Goal: Task Accomplishment & Management: Complete application form

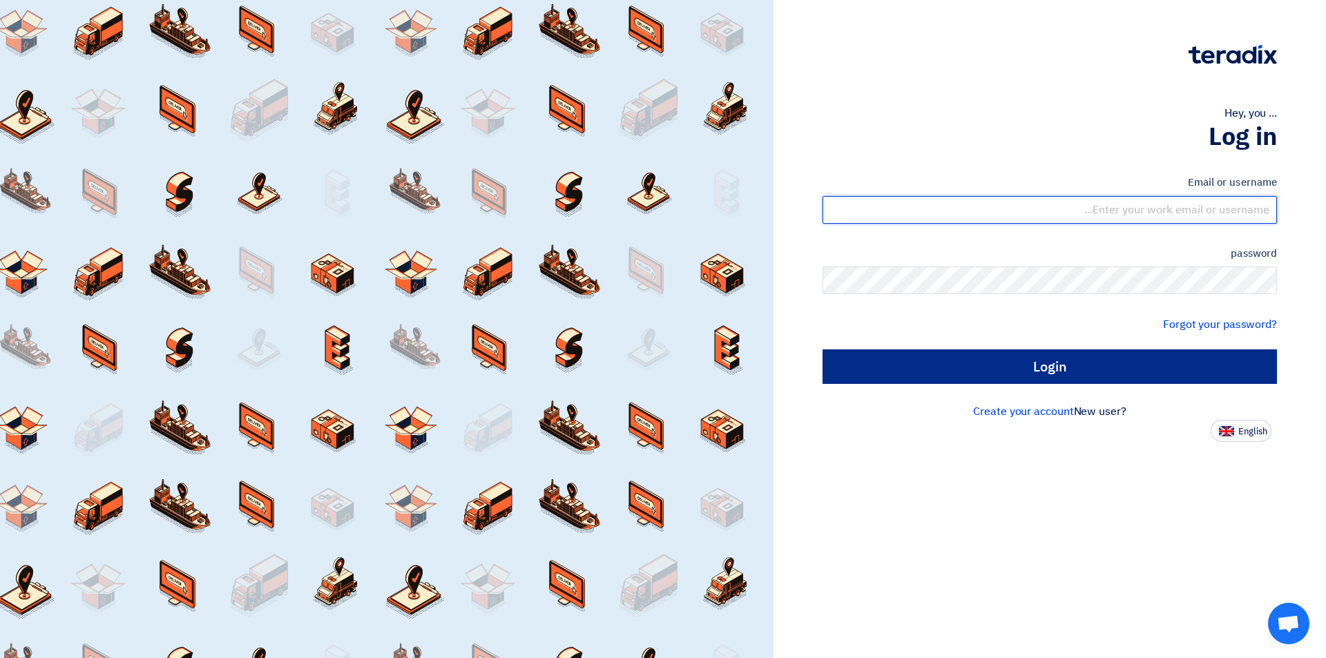
type input "sales@tareeqalkhair.com"
click at [946, 381] on input "Login" at bounding box center [1050, 367] width 455 height 35
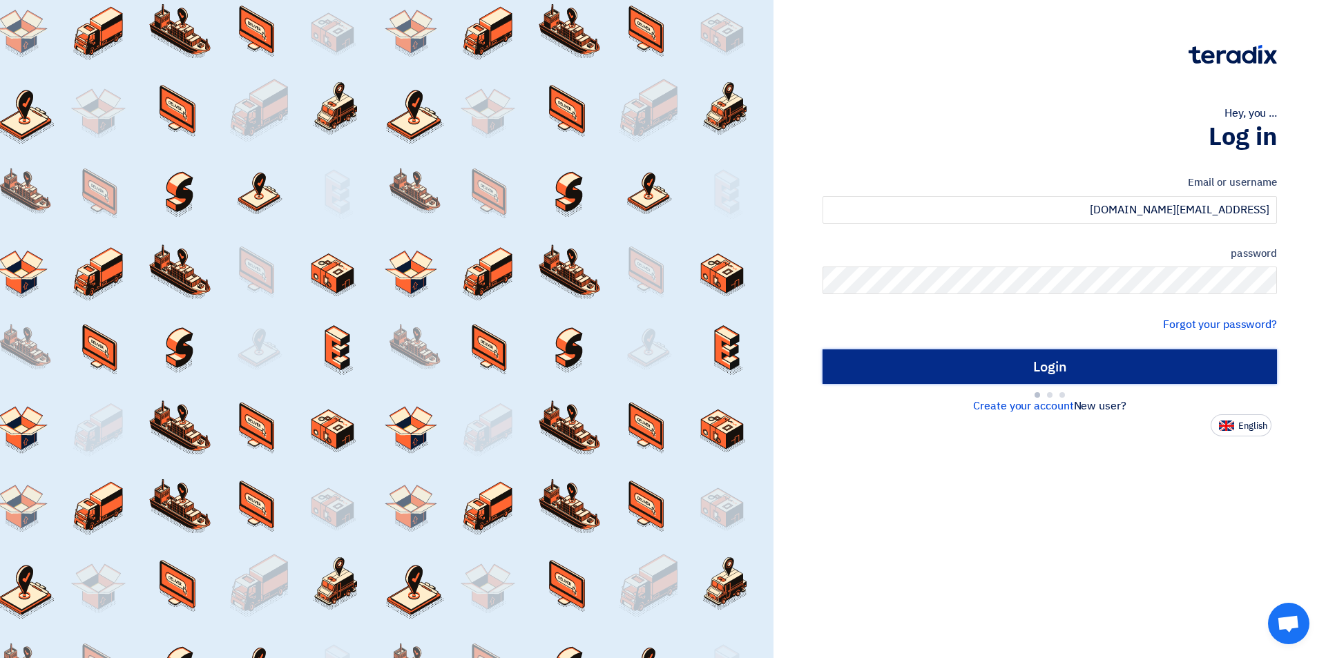
type input "Sign in"
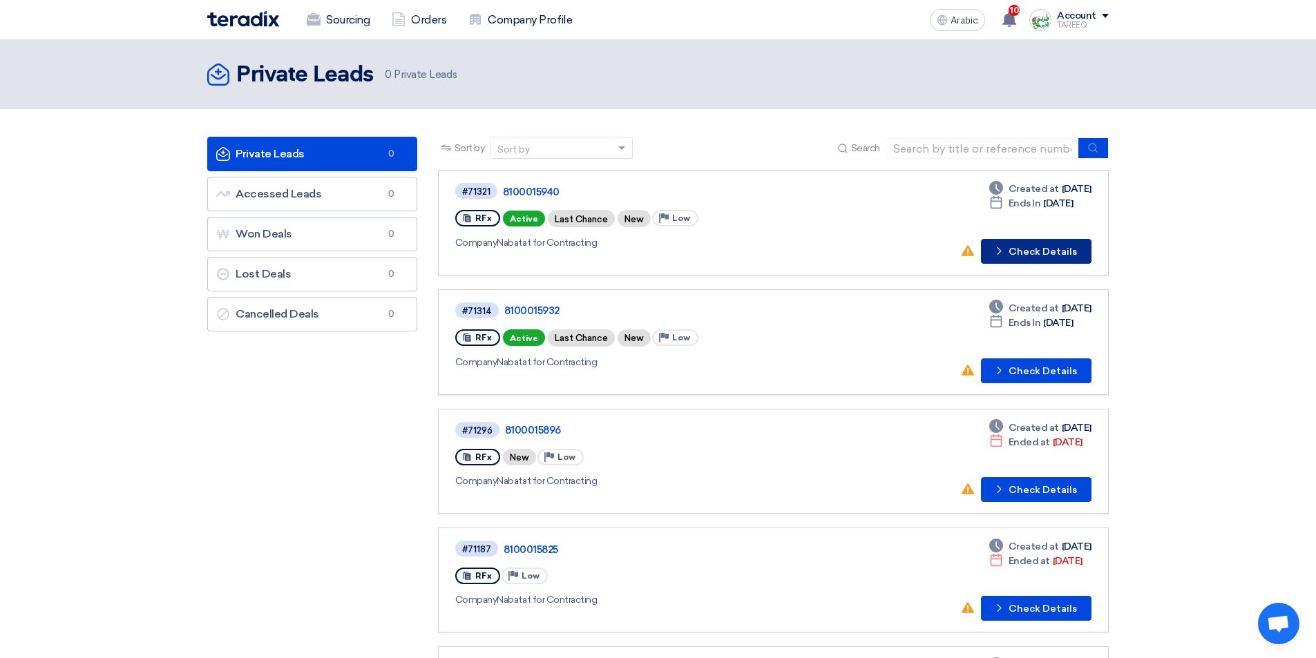
click at [1042, 240] on button "Check details Check Details" at bounding box center [1036, 251] width 111 height 25
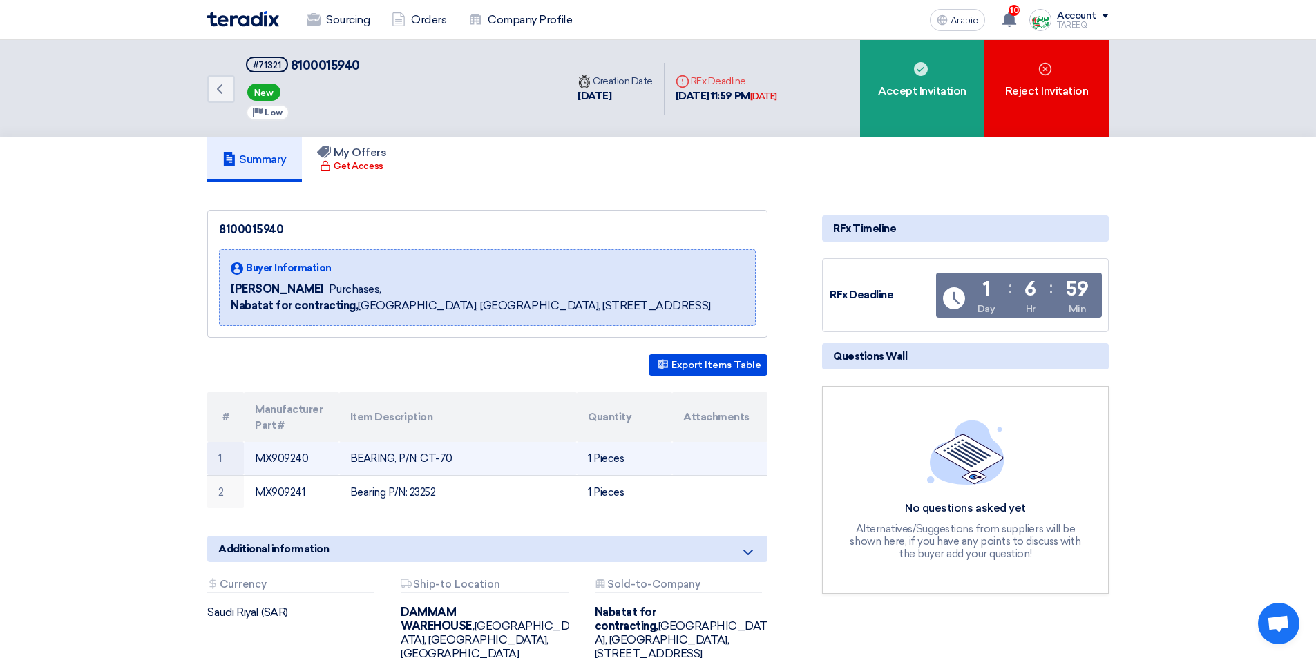
click at [293, 456] on font "MX909240" at bounding box center [281, 458] width 53 height 12
copy font "MX909240"
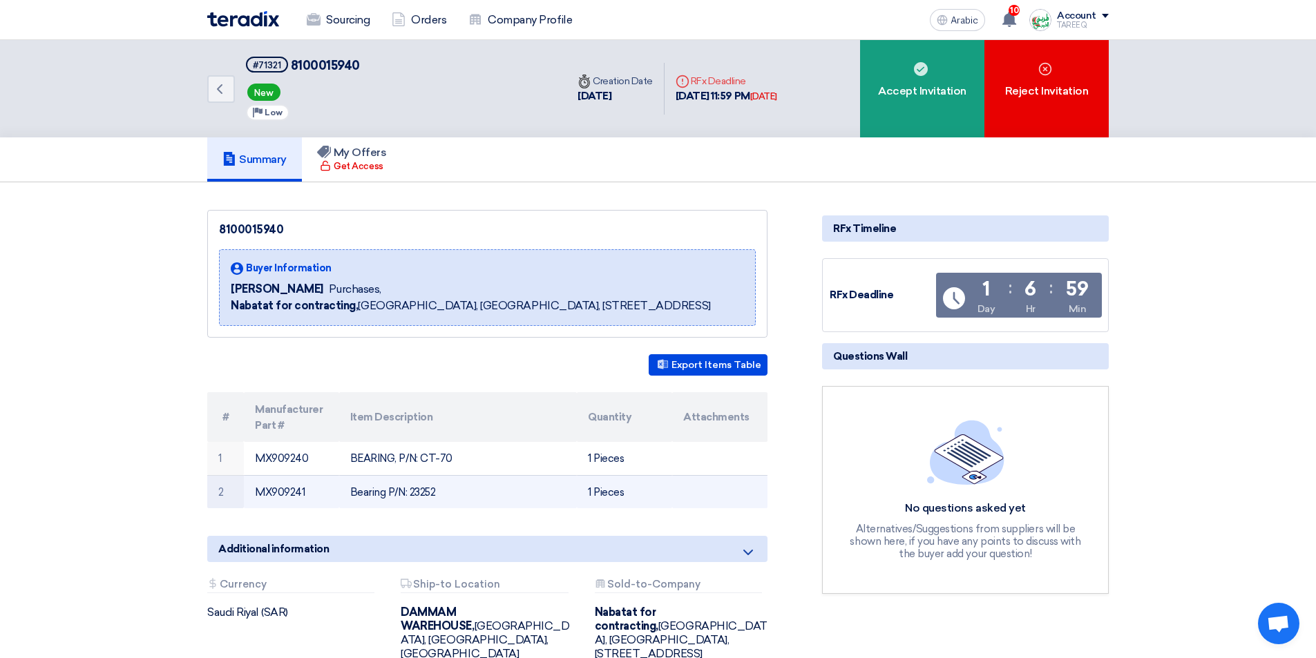
click at [271, 491] on font "MX909241" at bounding box center [280, 492] width 50 height 12
copy font "MX909241"
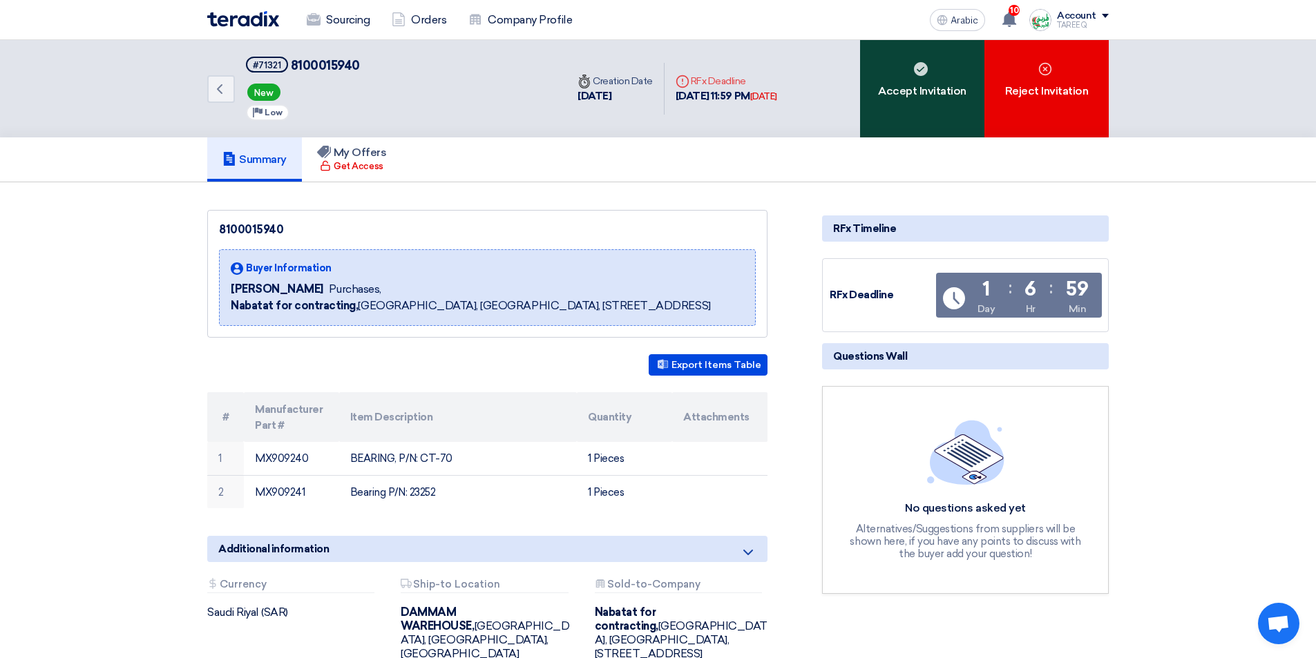
click at [935, 111] on div "Accept Invitation" at bounding box center [922, 88] width 124 height 97
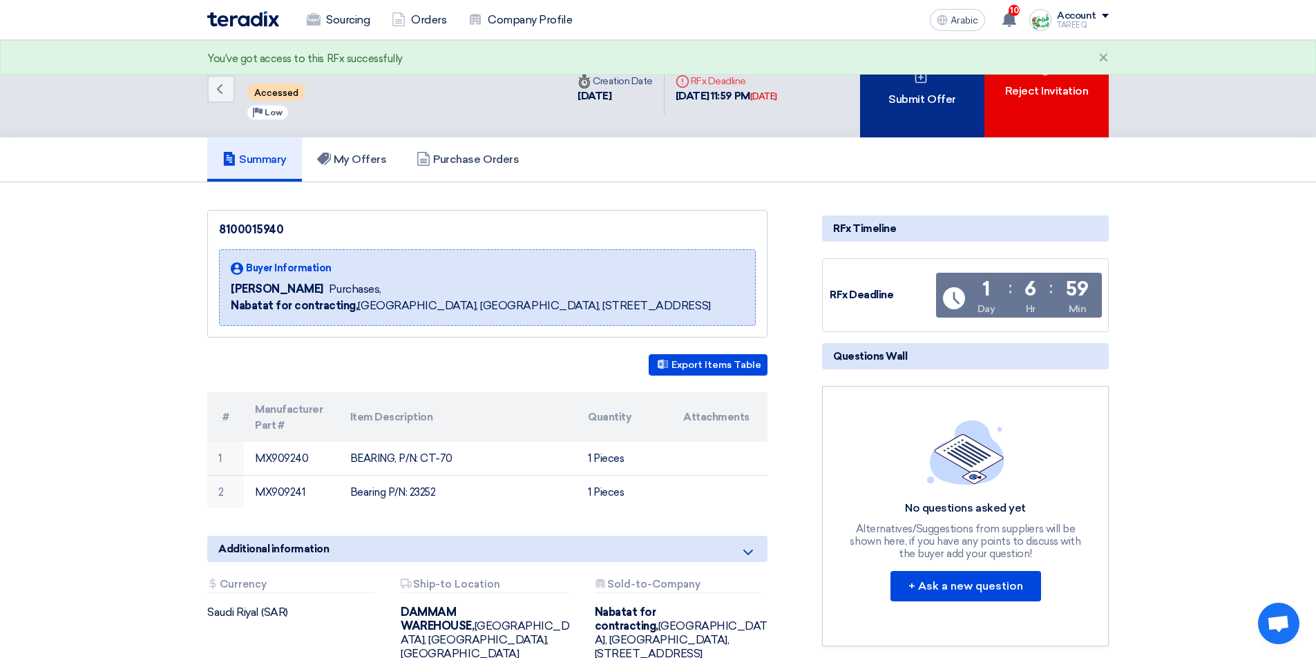
click at [935, 109] on div "Submit Offer" at bounding box center [922, 88] width 124 height 97
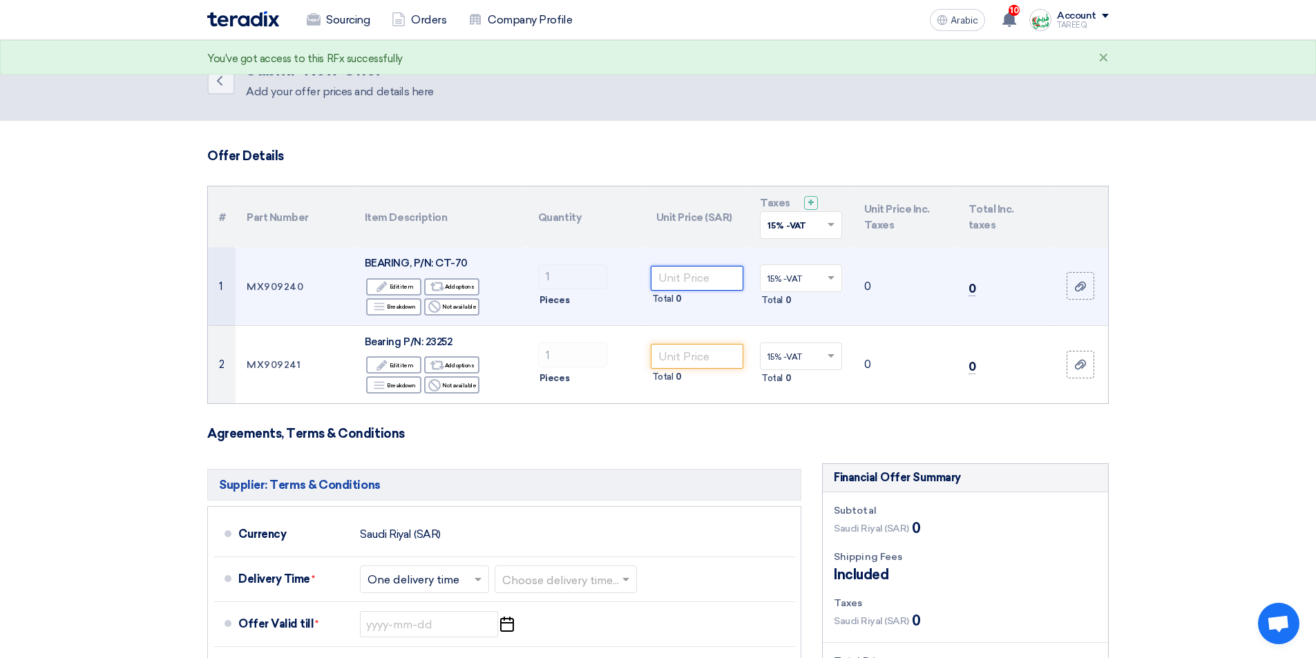
click at [691, 283] on input "number" at bounding box center [697, 278] width 93 height 25
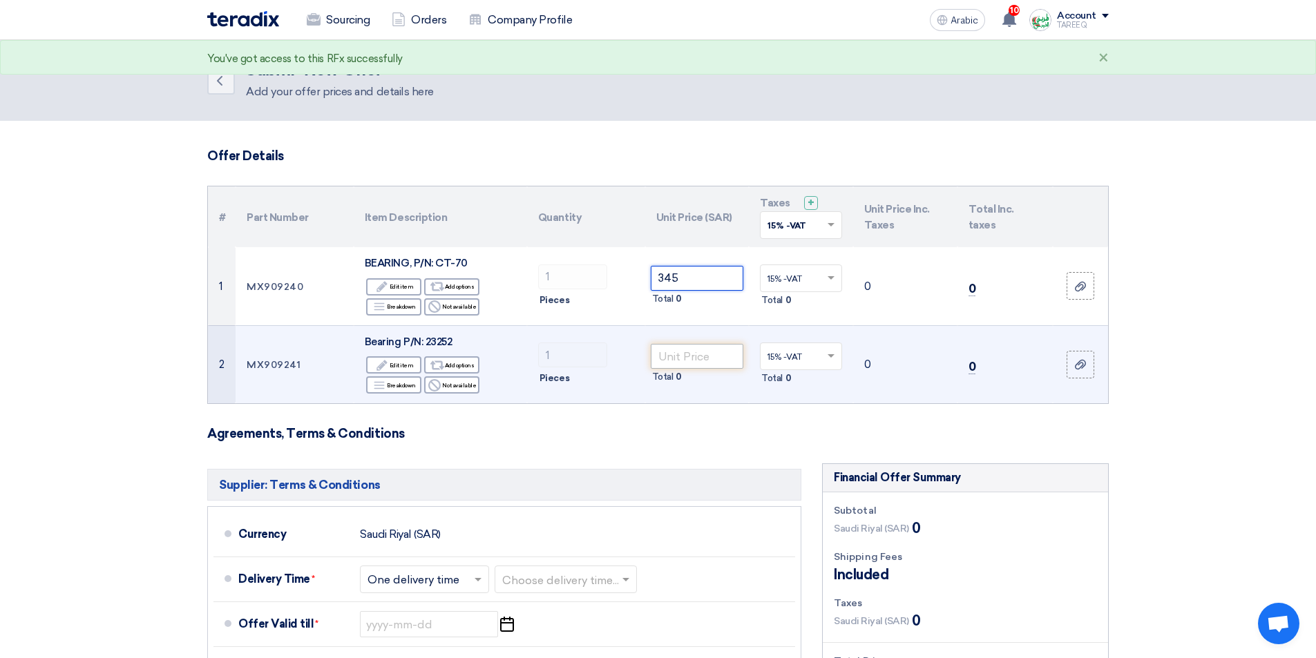
type input "345"
click at [707, 351] on input "number" at bounding box center [697, 356] width 93 height 25
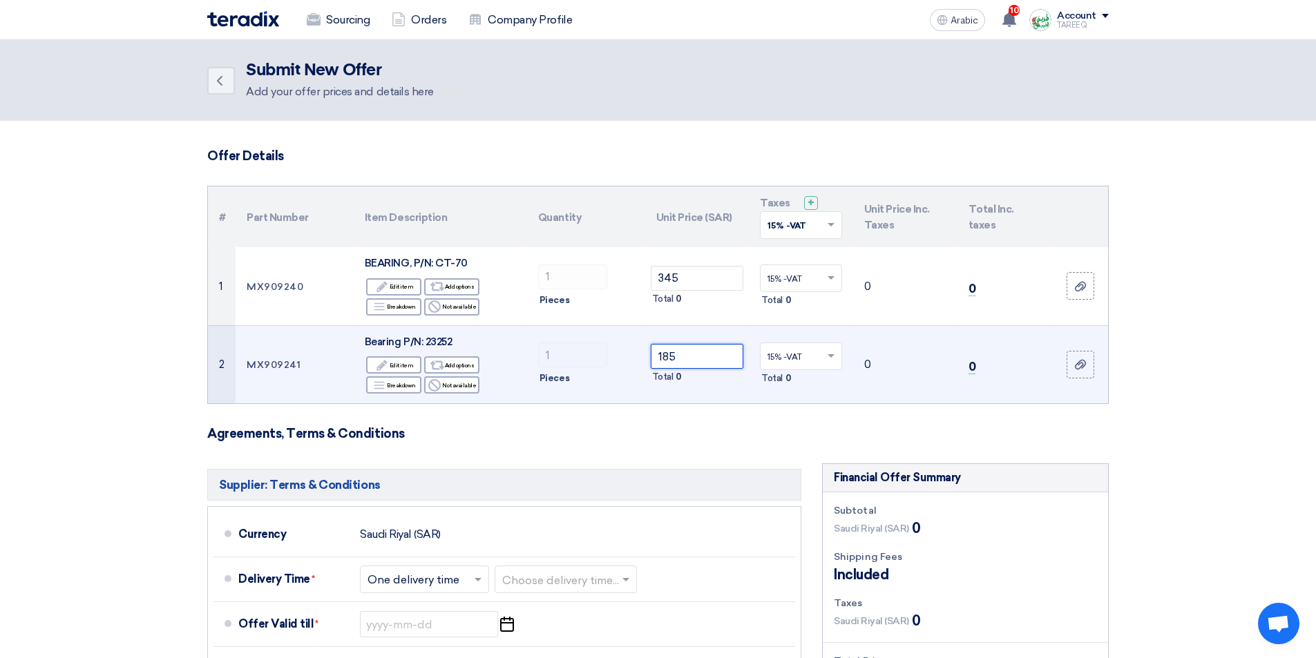
type input "184"
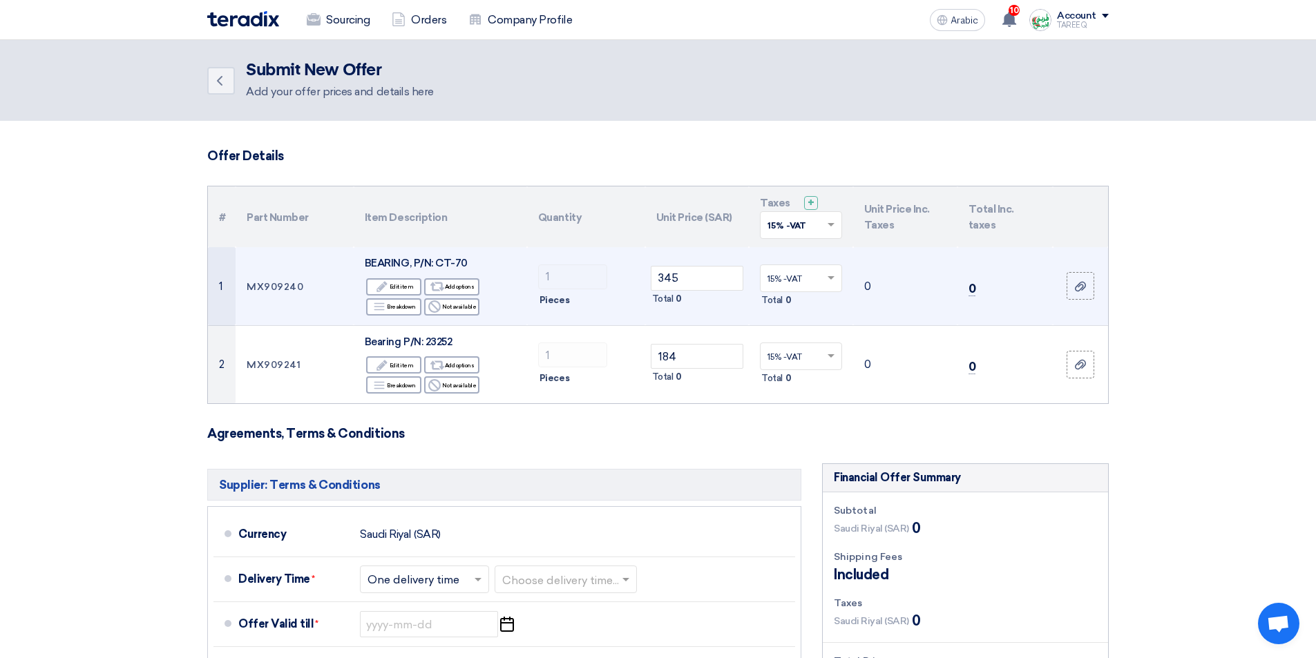
click at [283, 289] on font "MX909240" at bounding box center [275, 286] width 57 height 12
copy font "MX909240"
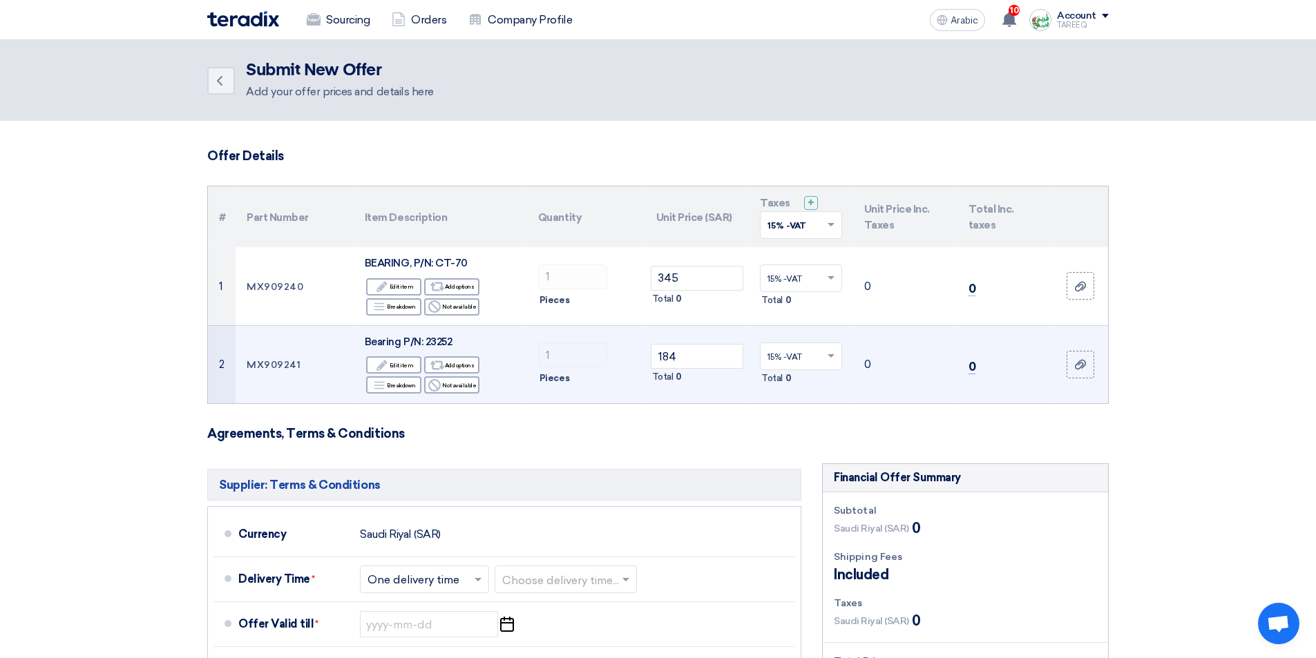
click at [276, 362] on font "MX909241" at bounding box center [274, 365] width 54 height 12
copy font "MX909241"
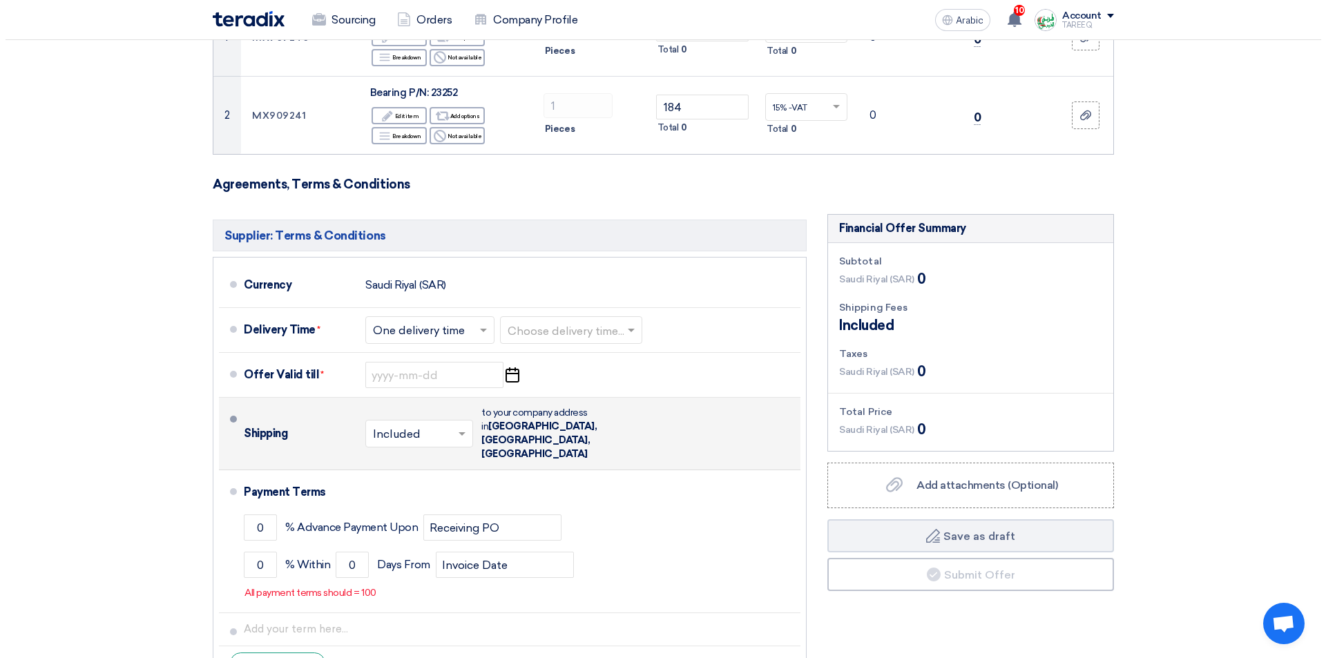
scroll to position [276, 0]
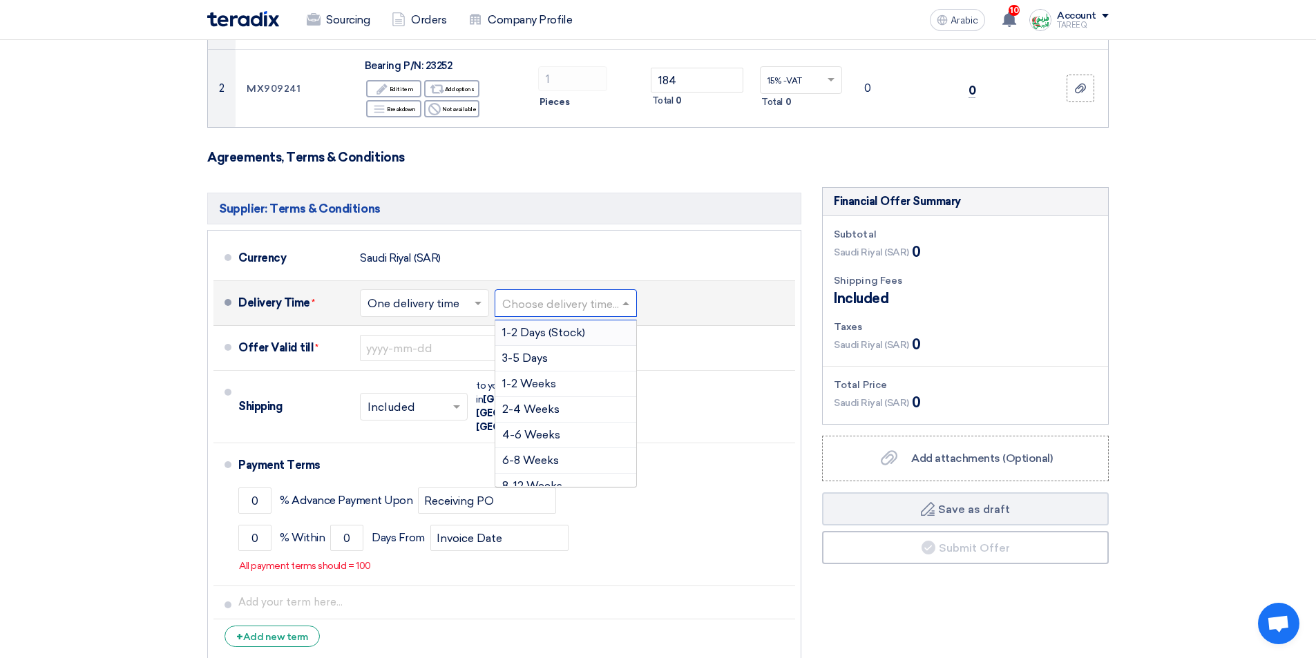
click at [598, 302] on input "text" at bounding box center [566, 305] width 128 height 20
click at [525, 354] on font "3-5 Days" at bounding box center [525, 358] width 46 height 13
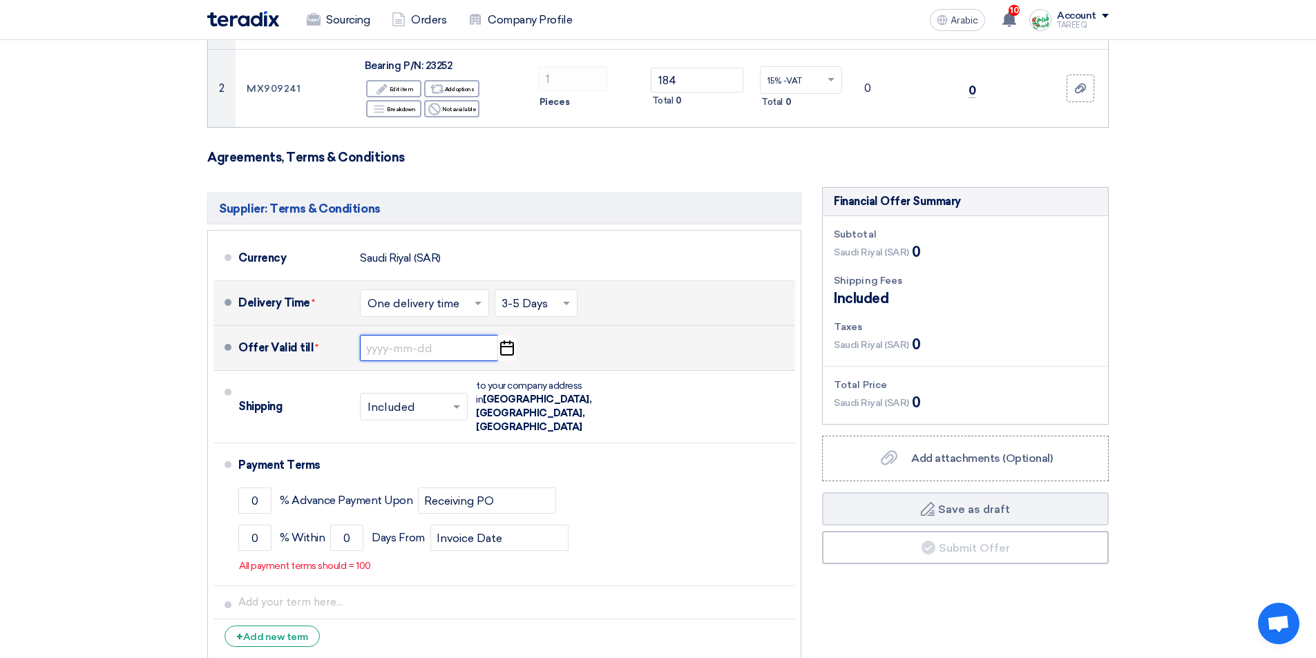
click at [394, 350] on input at bounding box center [429, 348] width 138 height 26
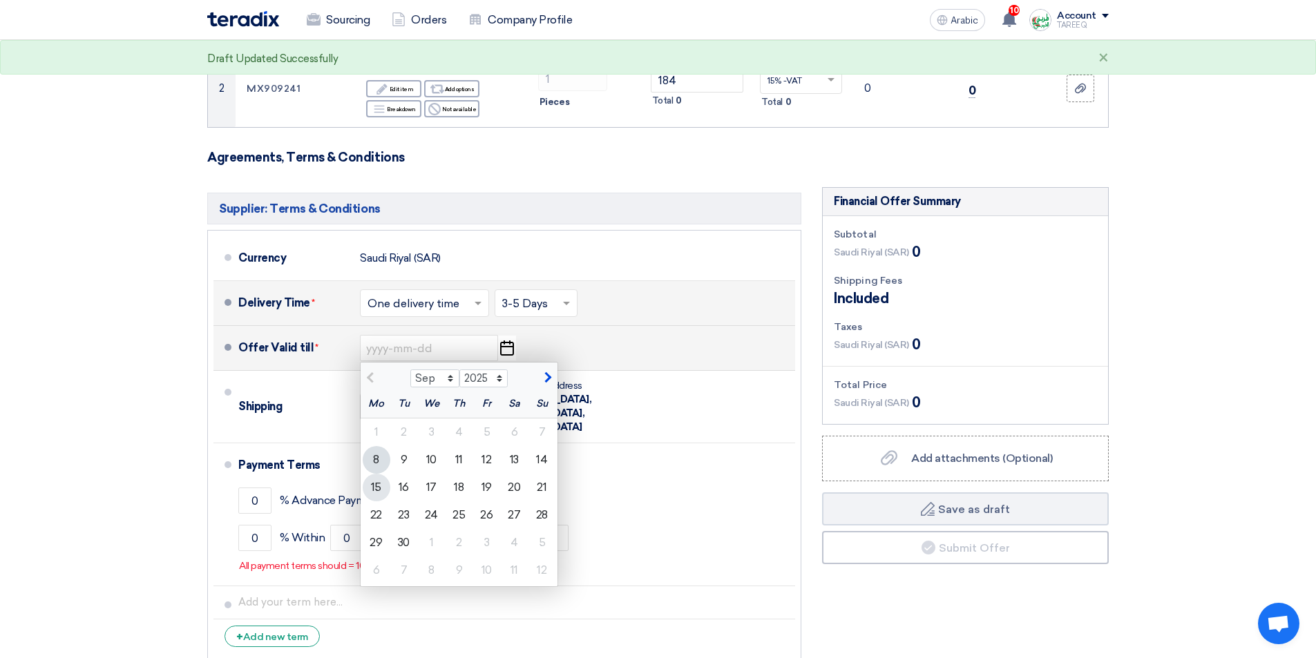
click at [378, 489] on font "15" at bounding box center [376, 487] width 10 height 13
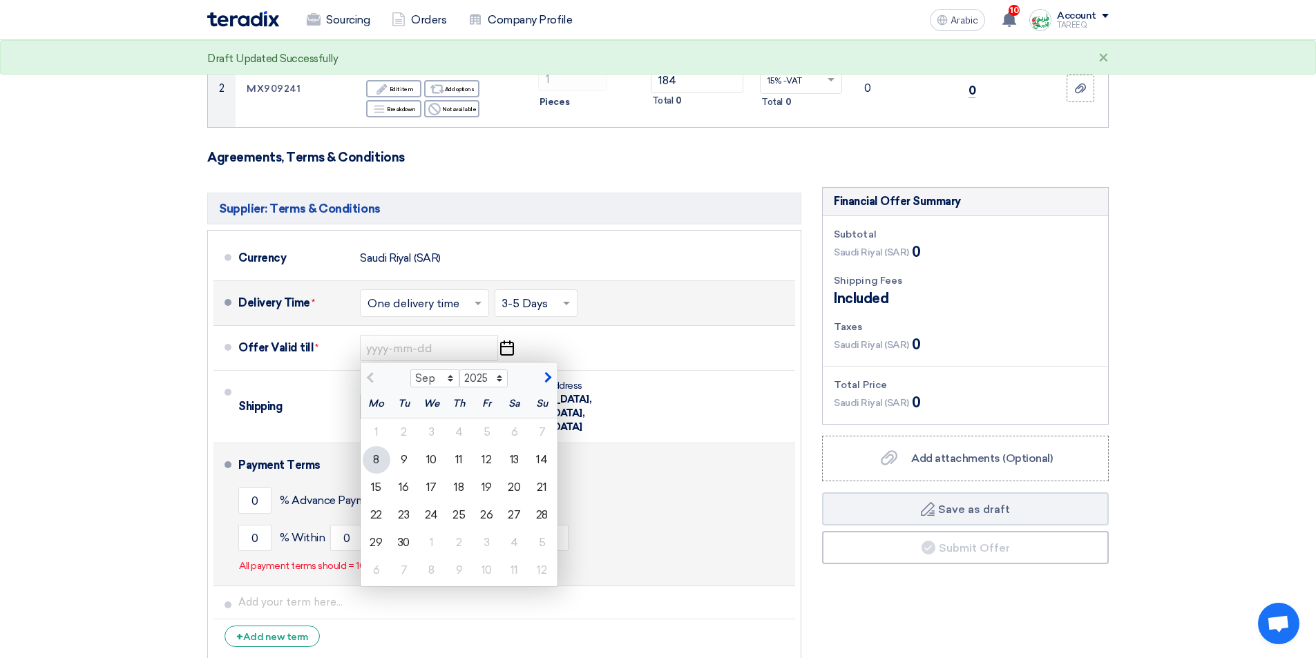
type input "9/15/2025"
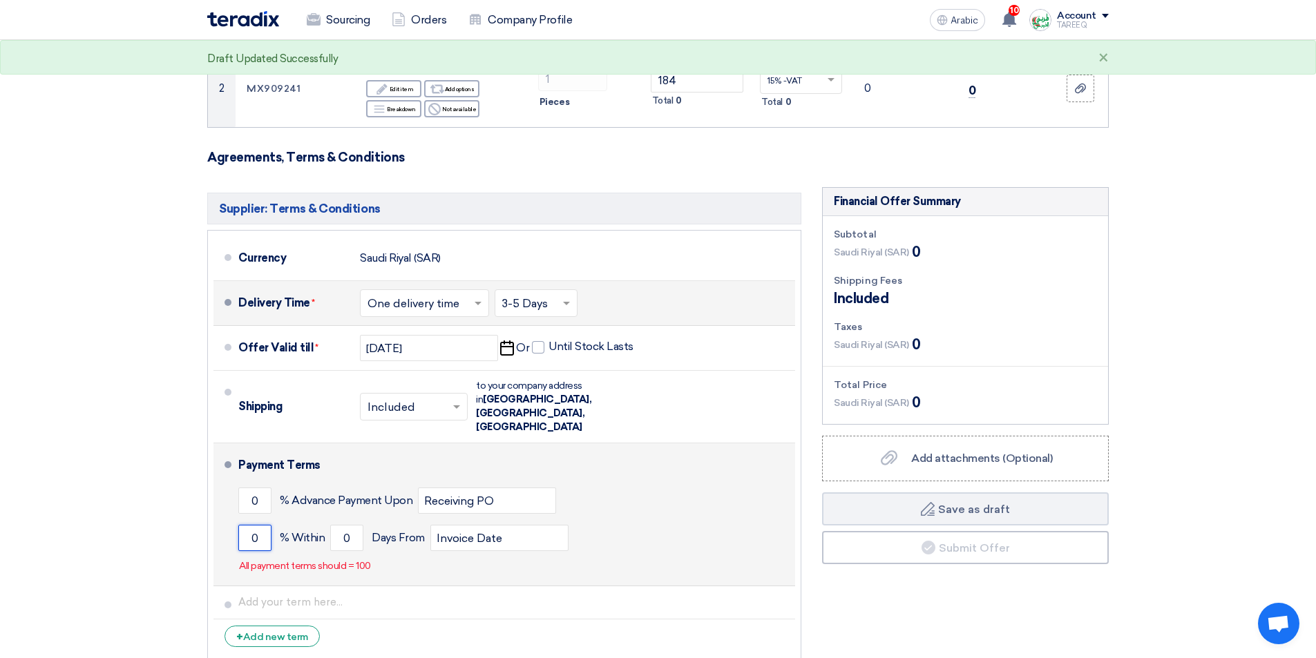
click at [252, 525] on input "0" at bounding box center [254, 538] width 33 height 26
type input "100"
click at [347, 525] on input "0" at bounding box center [346, 538] width 33 height 26
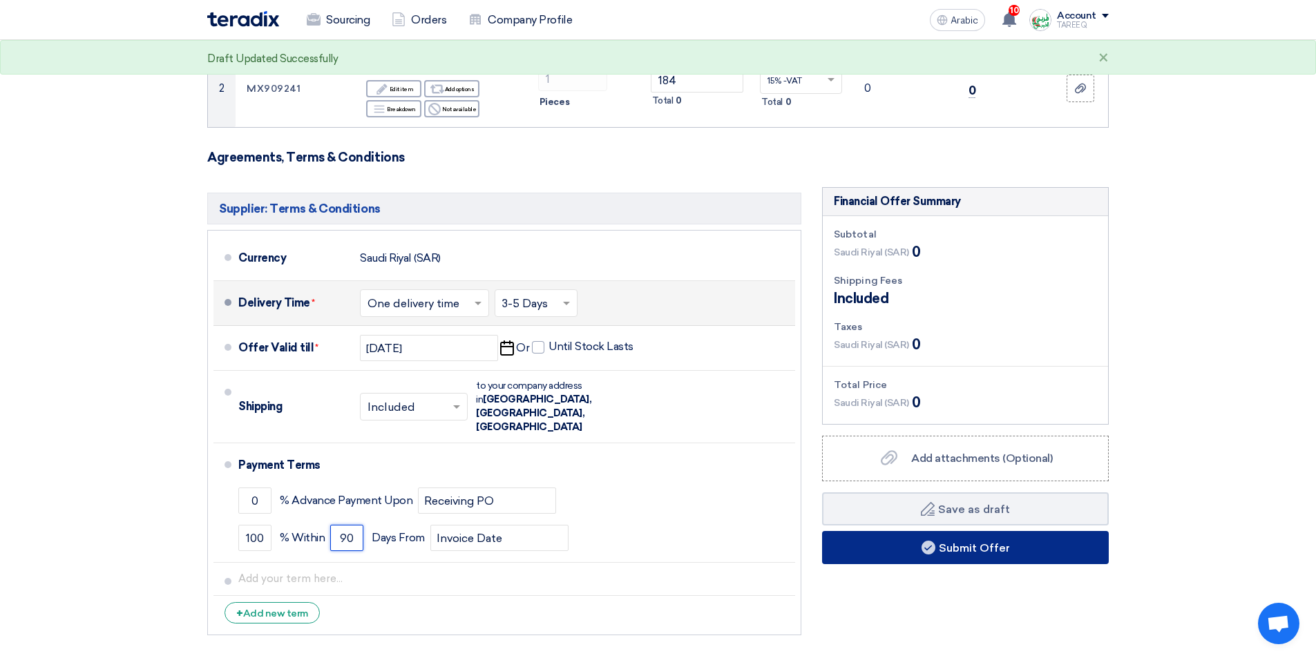
type input "90"
click at [905, 556] on button "Submit Offer" at bounding box center [965, 547] width 287 height 33
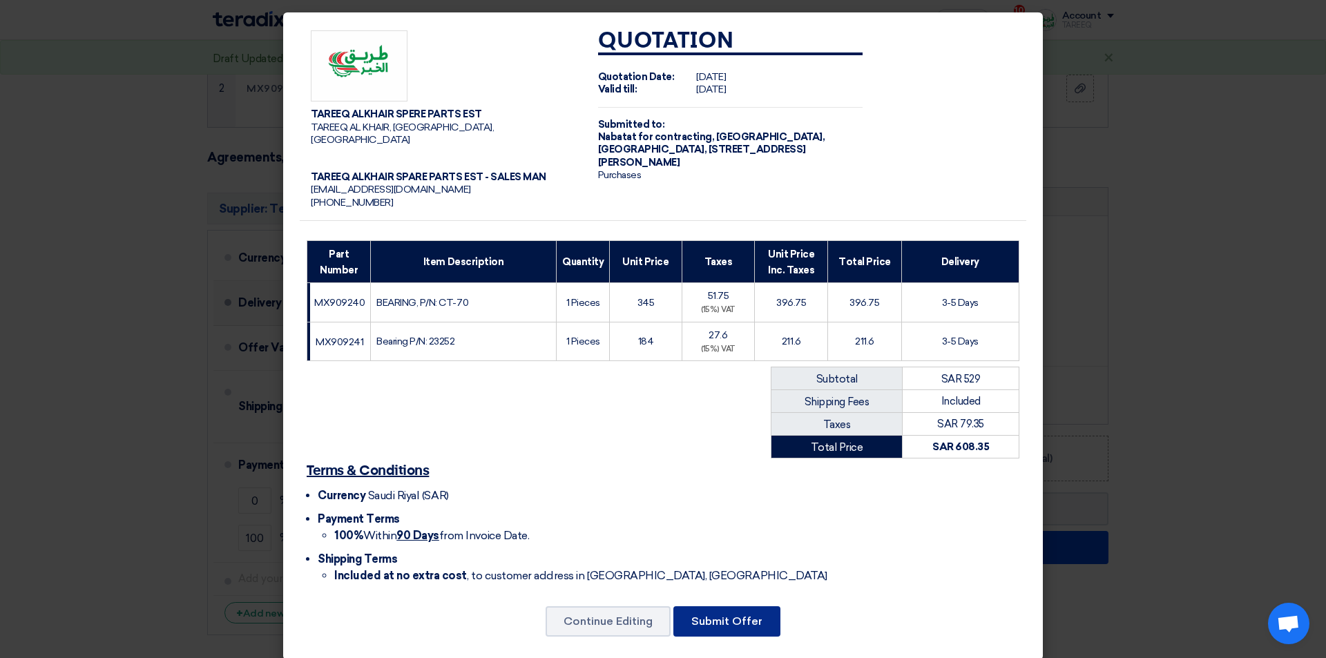
click at [694, 615] on font "Submit Offer" at bounding box center [726, 621] width 71 height 13
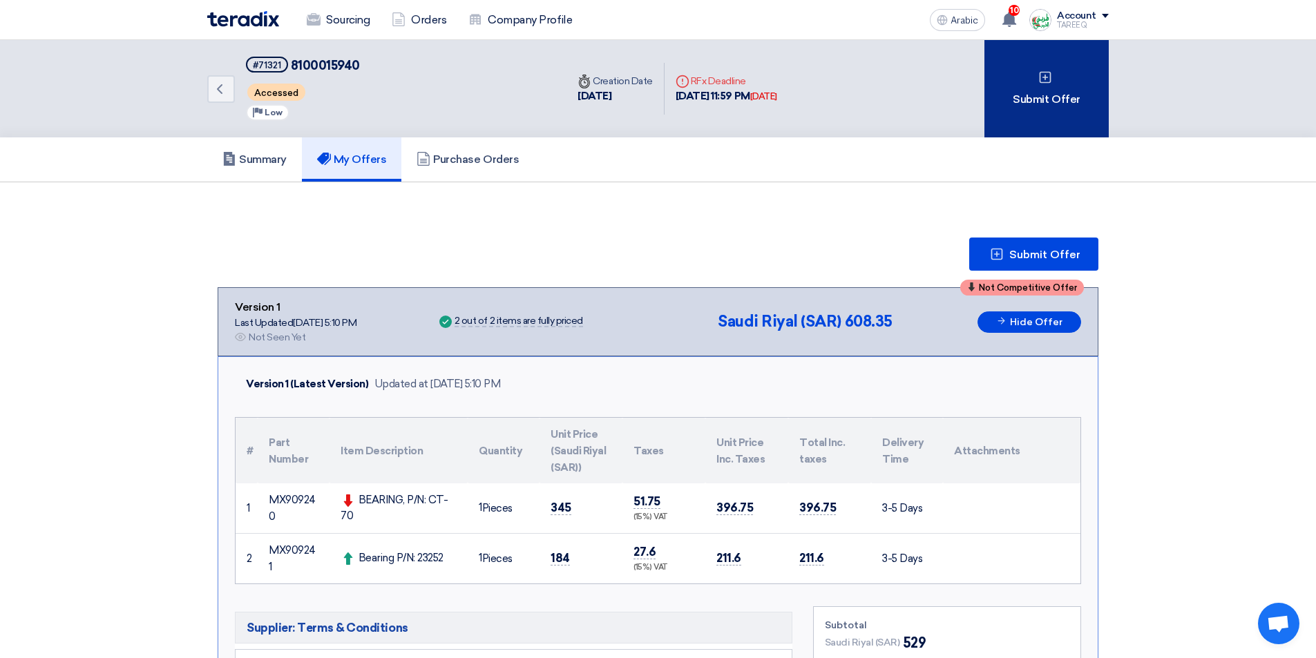
click at [1091, 86] on div "Submit Offer" at bounding box center [1046, 88] width 124 height 97
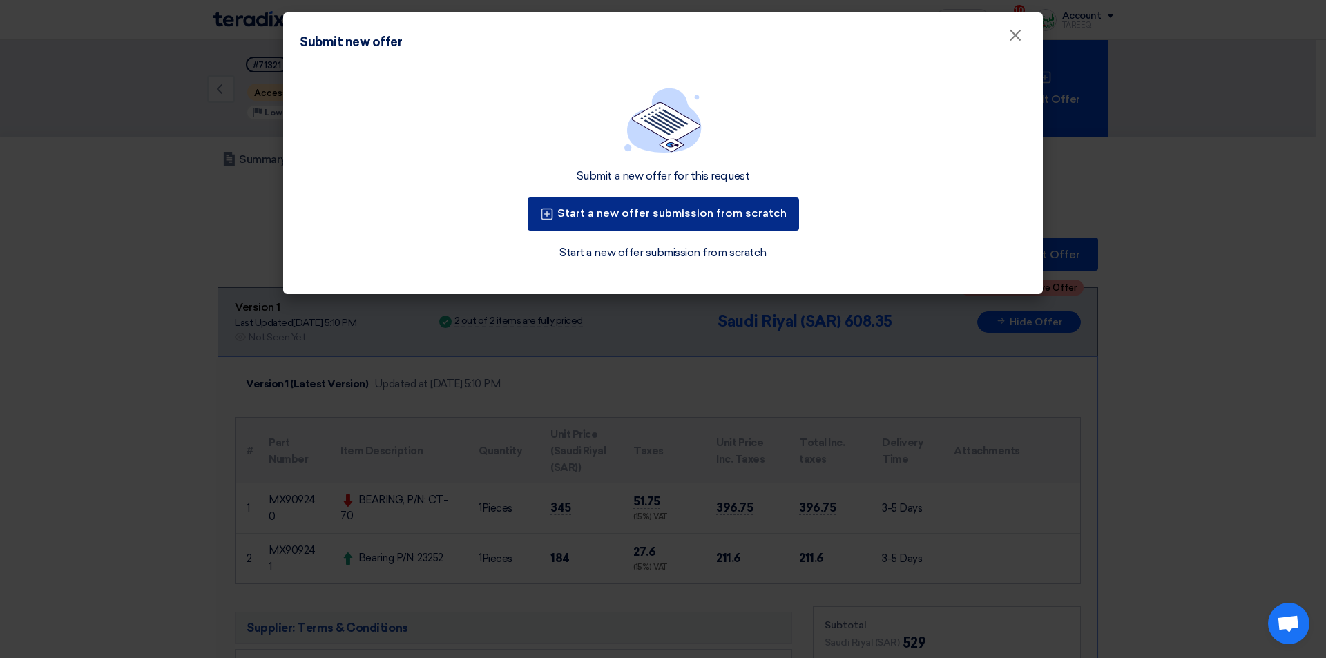
click at [668, 217] on font "Start a new offer submission from scratch" at bounding box center [671, 213] width 229 height 13
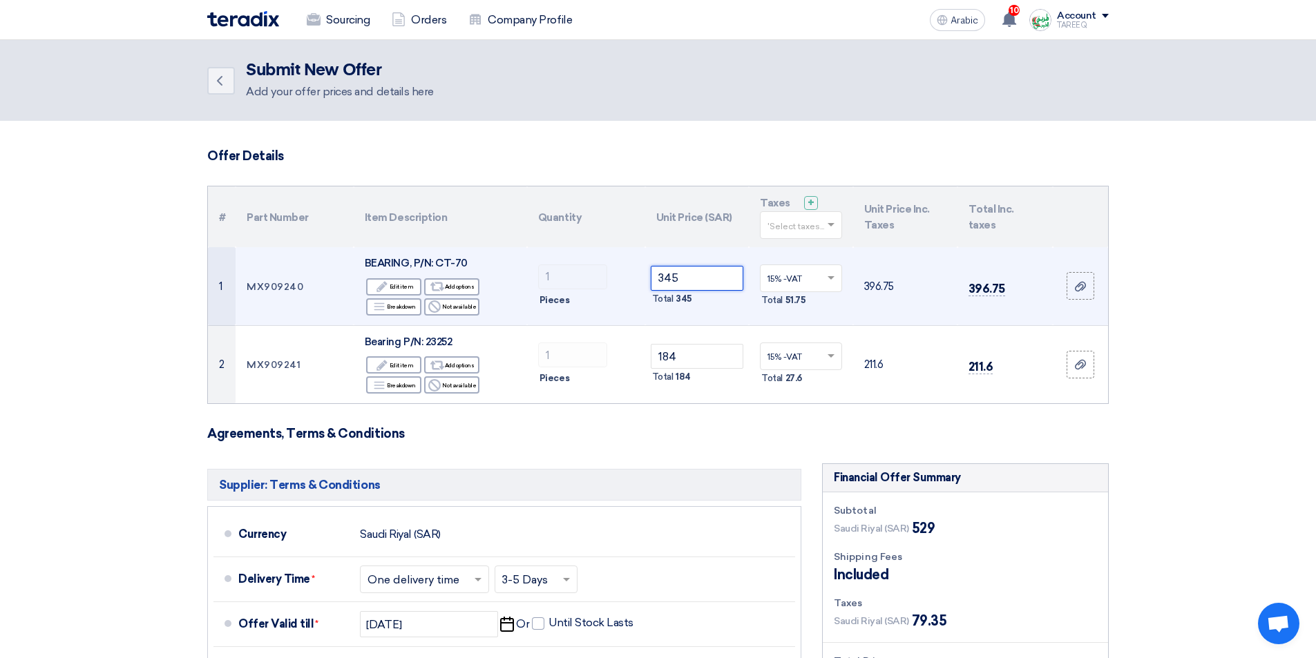
drag, startPoint x: 687, startPoint y: 280, endPoint x: 624, endPoint y: 281, distance: 62.2
click at [625, 281] on tr "1 MX909240 BEARING, P/N: CT-70 Edit Edit item Alternative Add options Breakdown…" at bounding box center [658, 286] width 900 height 78
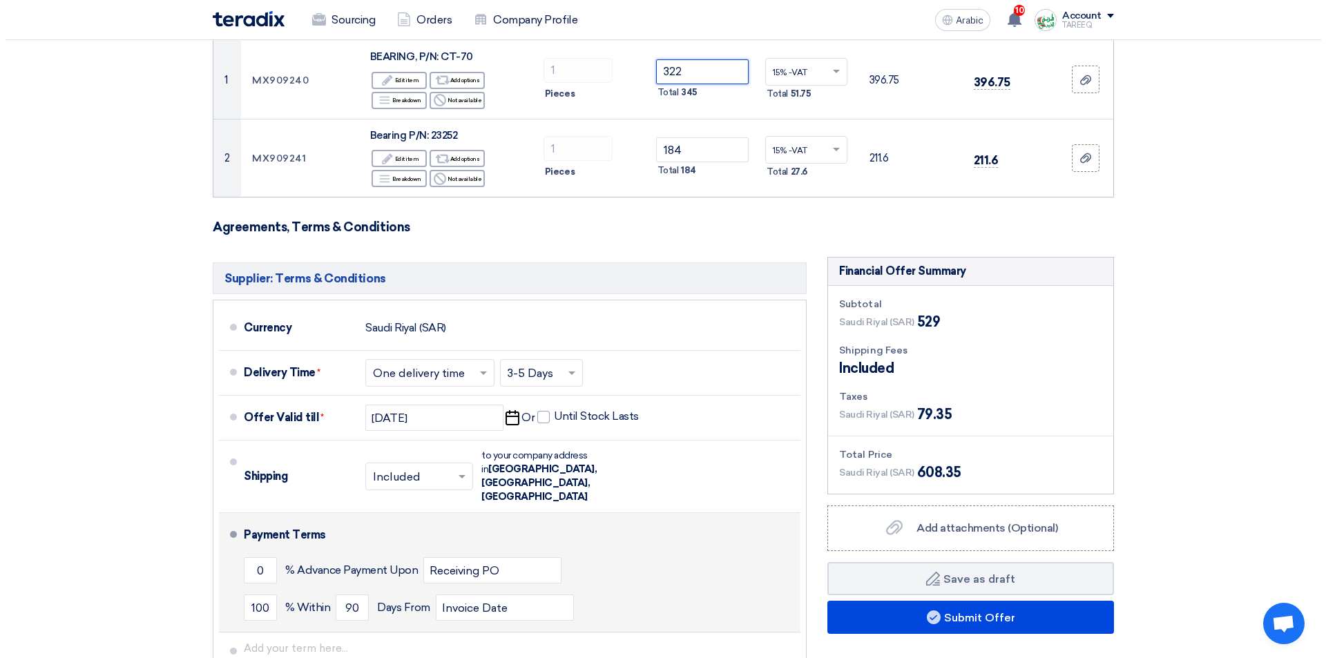
scroll to position [207, 0]
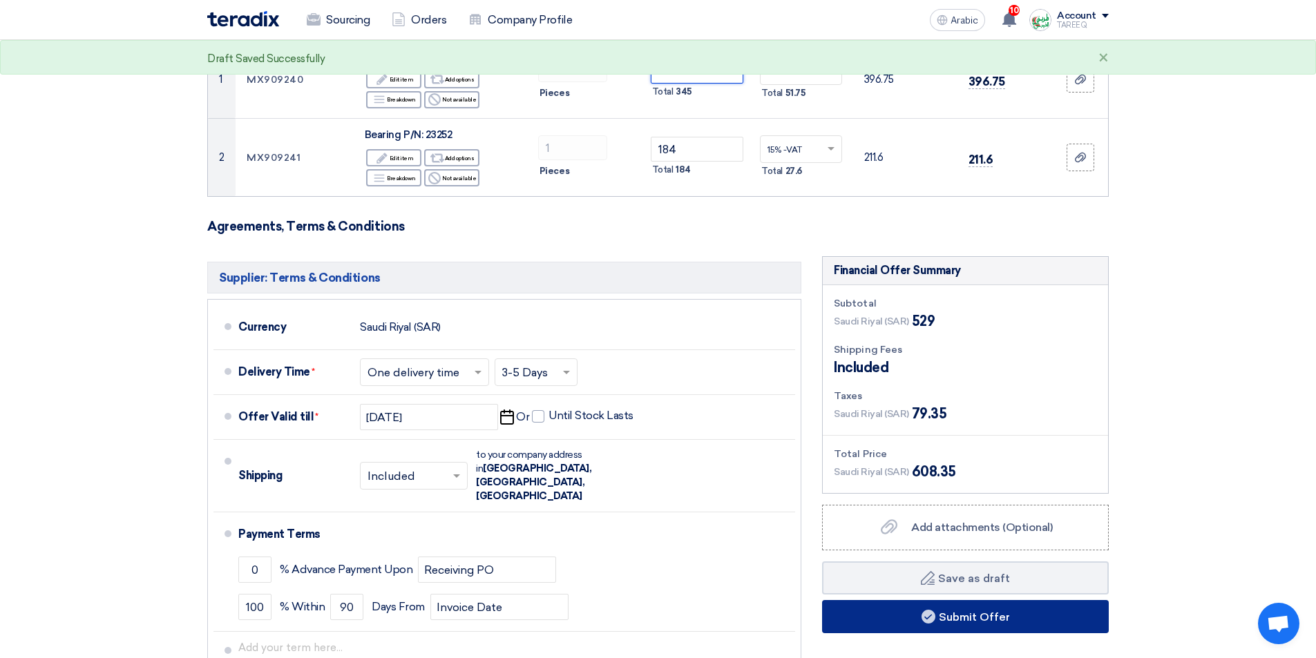
type input "322"
click at [891, 626] on button "Submit Offer" at bounding box center [965, 616] width 287 height 33
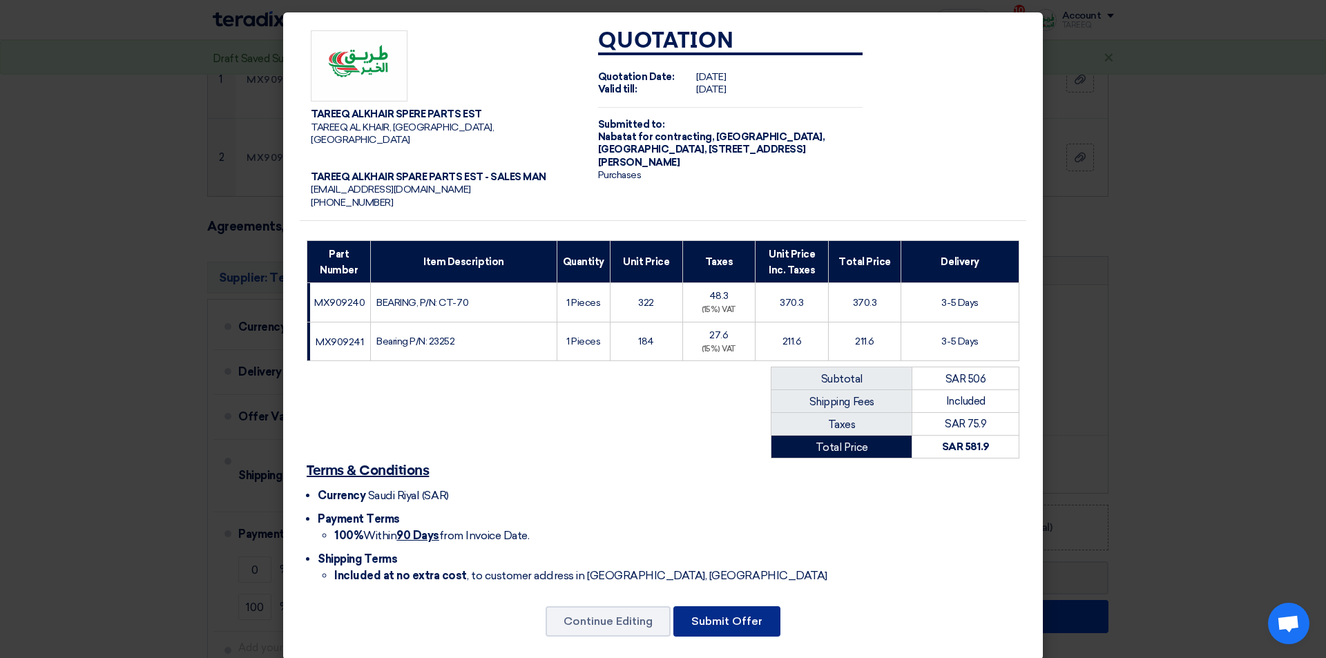
click at [745, 615] on font "Submit Offer" at bounding box center [726, 621] width 71 height 13
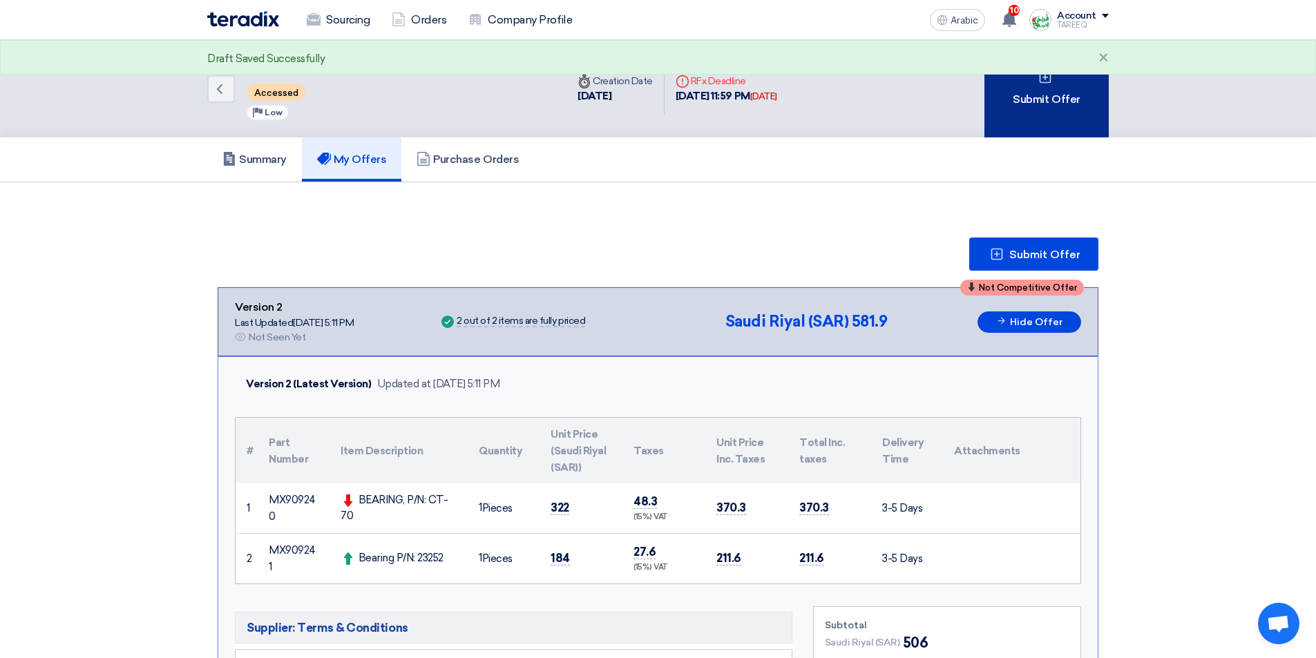
click at [1043, 114] on div "Submit Offer" at bounding box center [1046, 88] width 124 height 97
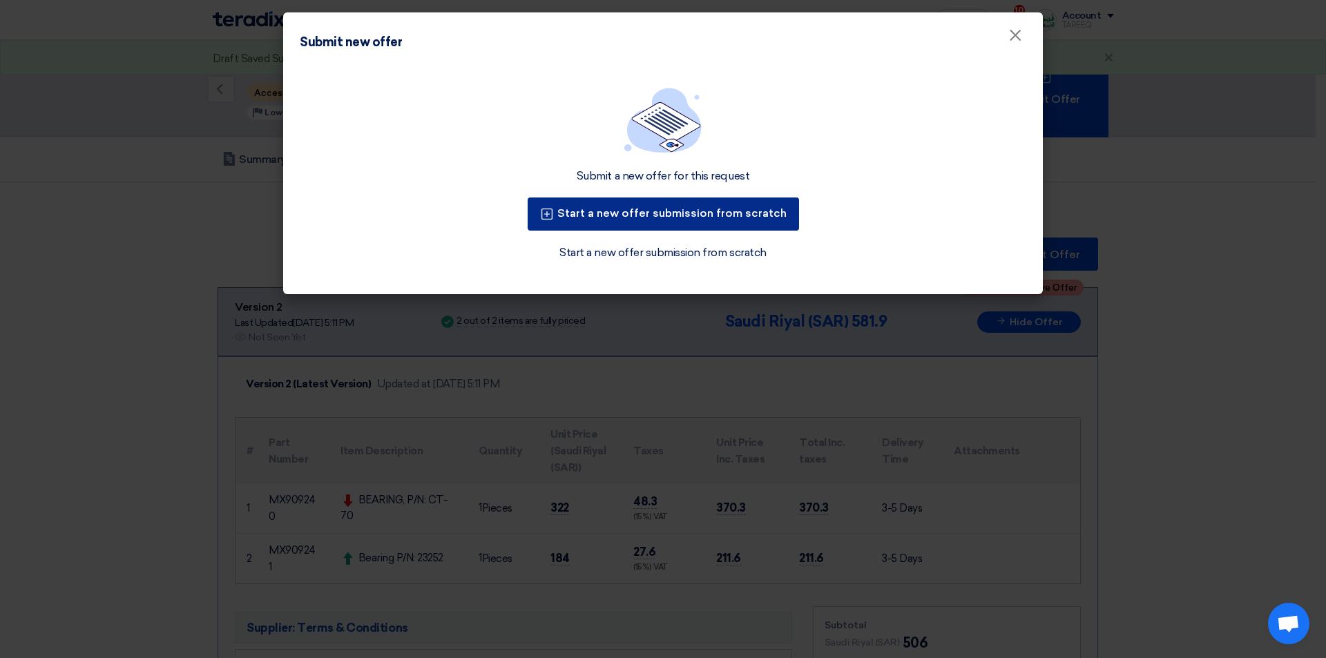
click at [701, 209] on font "Start a new offer submission from scratch" at bounding box center [671, 213] width 229 height 13
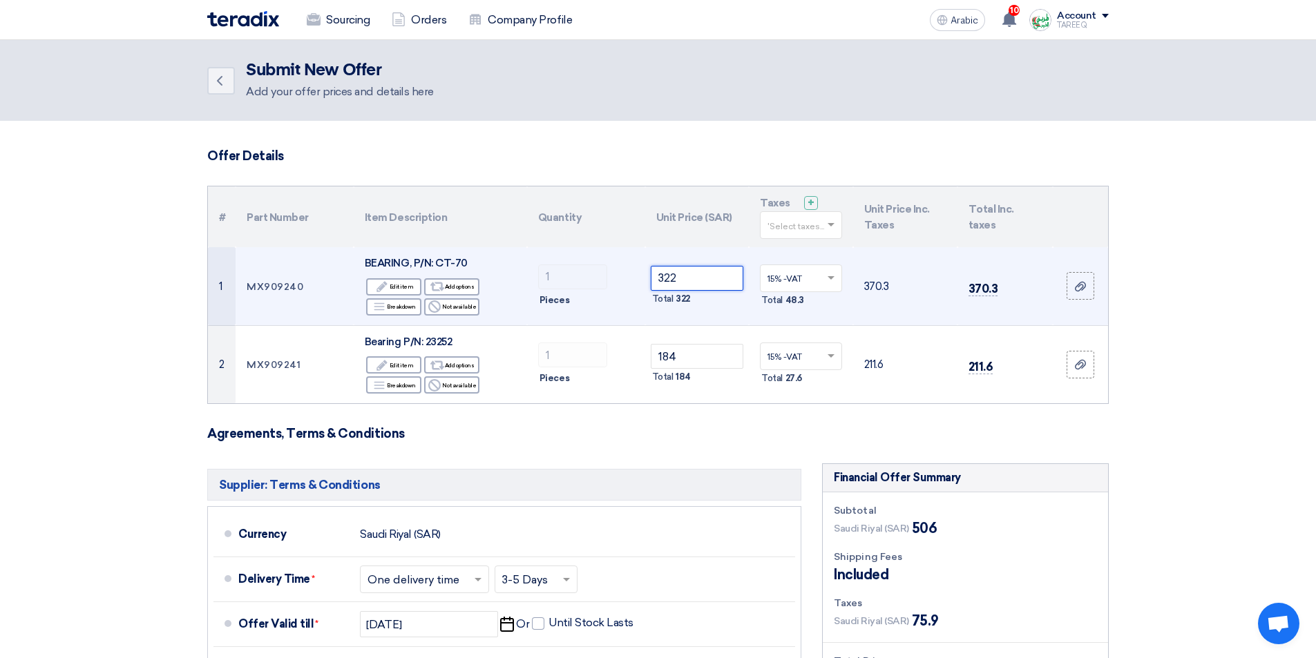
drag, startPoint x: 708, startPoint y: 279, endPoint x: 564, endPoint y: 292, distance: 144.2
click at [564, 292] on tr "1 MX909240 BEARING, P/N: CT-70 Edit Edit item Alternative Add options Breakdown…" at bounding box center [658, 286] width 900 height 78
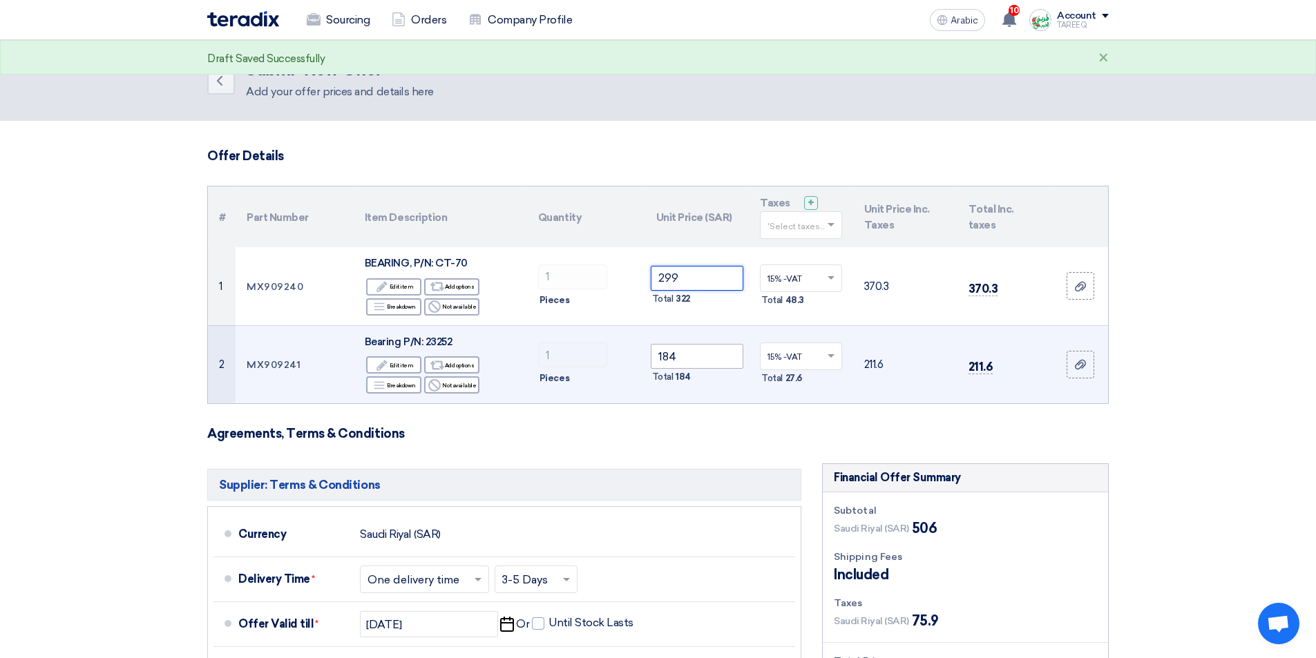
type input "299"
drag, startPoint x: 689, startPoint y: 355, endPoint x: 598, endPoint y: 372, distance: 92.7
click at [600, 372] on tr "2 MX909241 Bearing P/N: 23252 Edit Edit item Alternative Add options Breakdown …" at bounding box center [658, 364] width 900 height 78
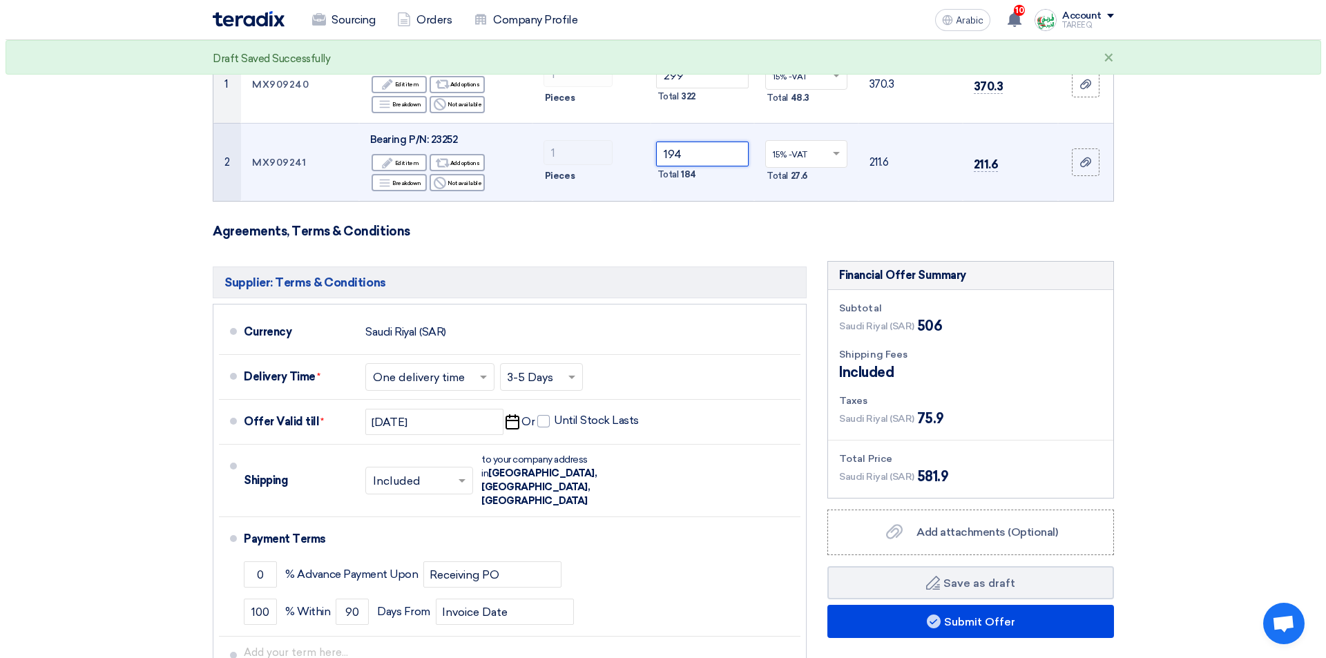
scroll to position [207, 0]
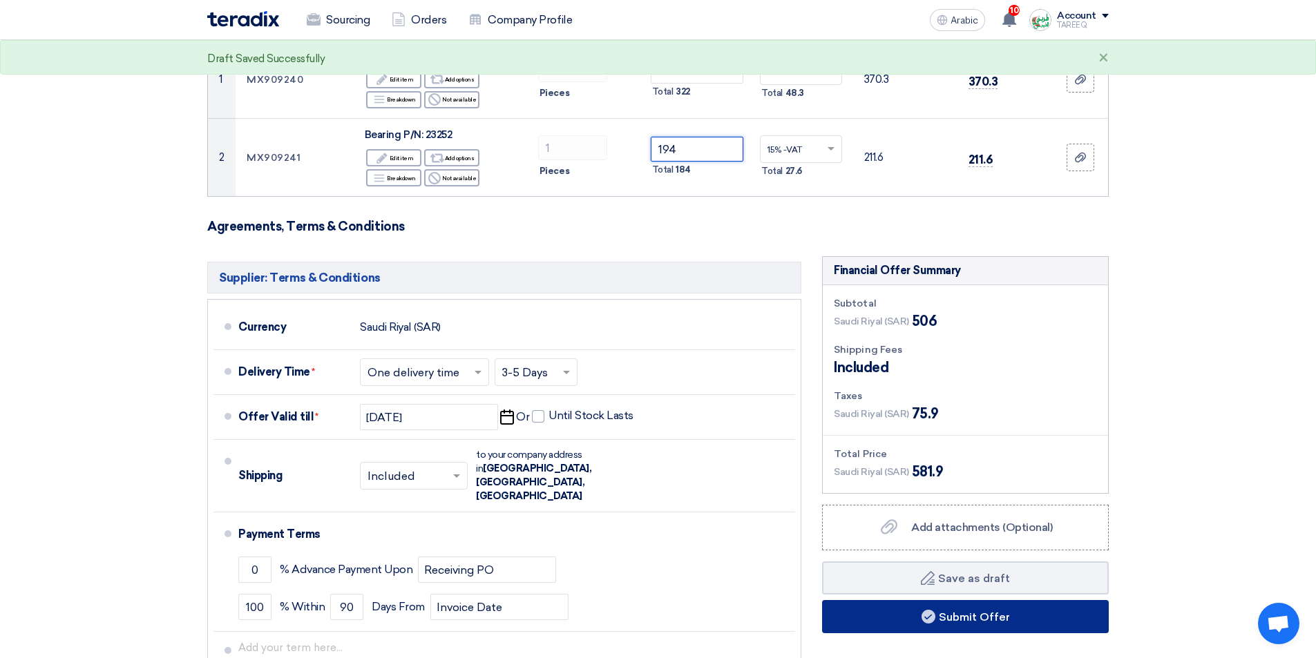
type input "194"
click at [885, 608] on button "Submit Offer" at bounding box center [965, 616] width 287 height 33
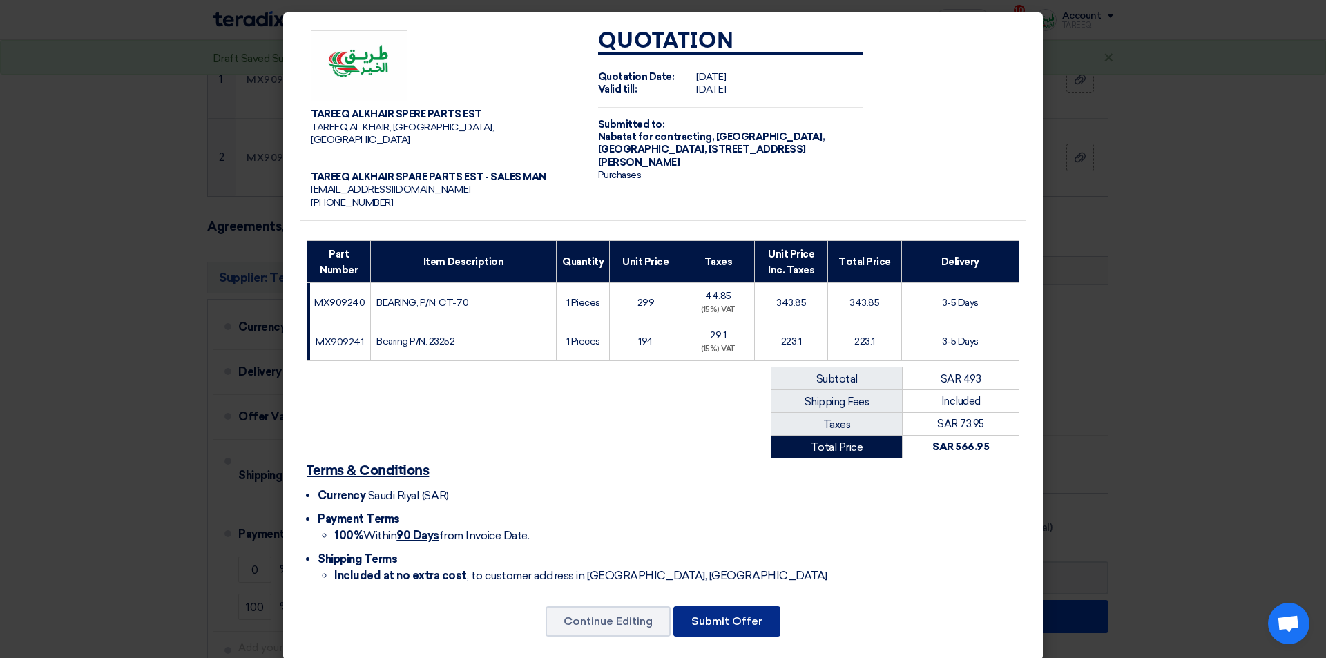
click at [706, 615] on font "Submit Offer" at bounding box center [726, 621] width 71 height 13
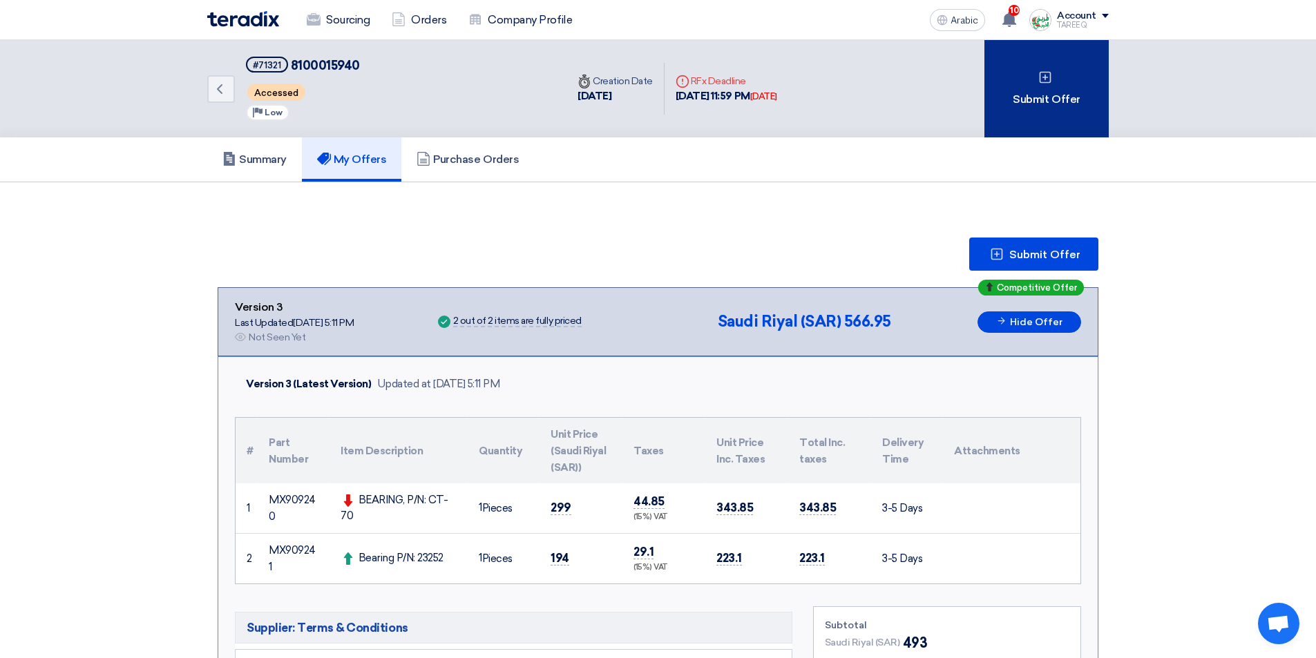
click at [1052, 93] on font "Submit Offer" at bounding box center [1046, 99] width 67 height 13
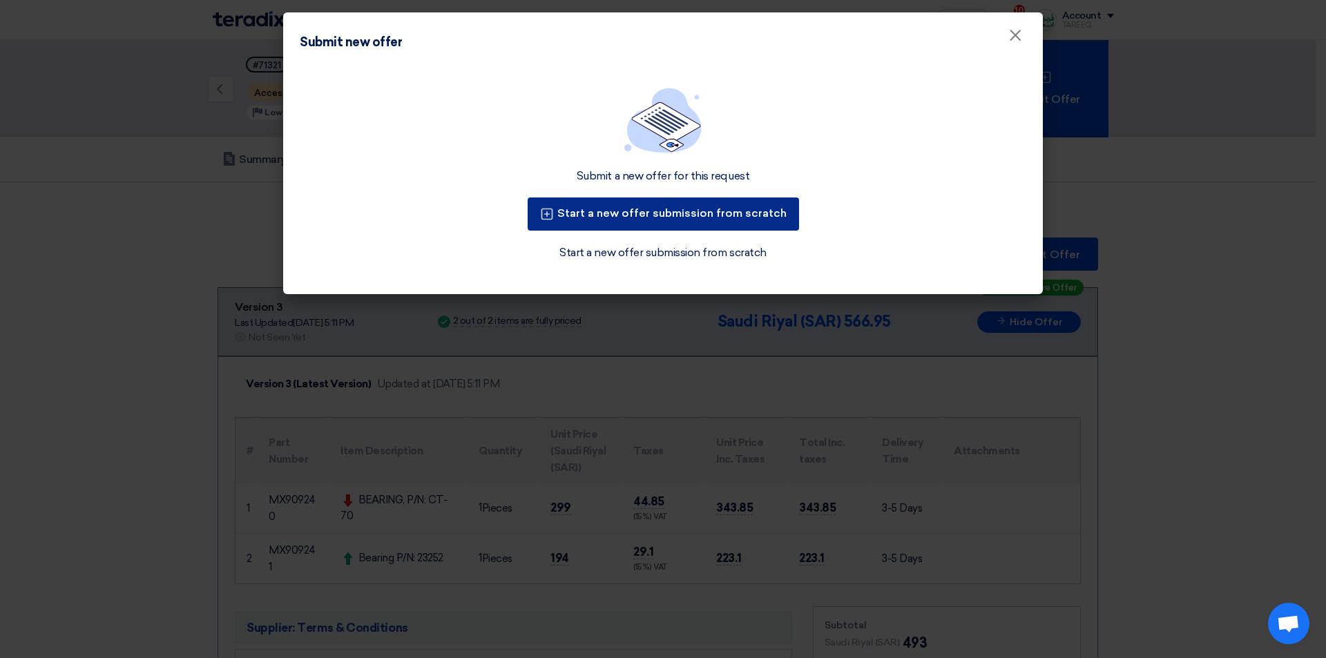
click at [703, 203] on button "Start a new offer submission from scratch" at bounding box center [663, 214] width 271 height 33
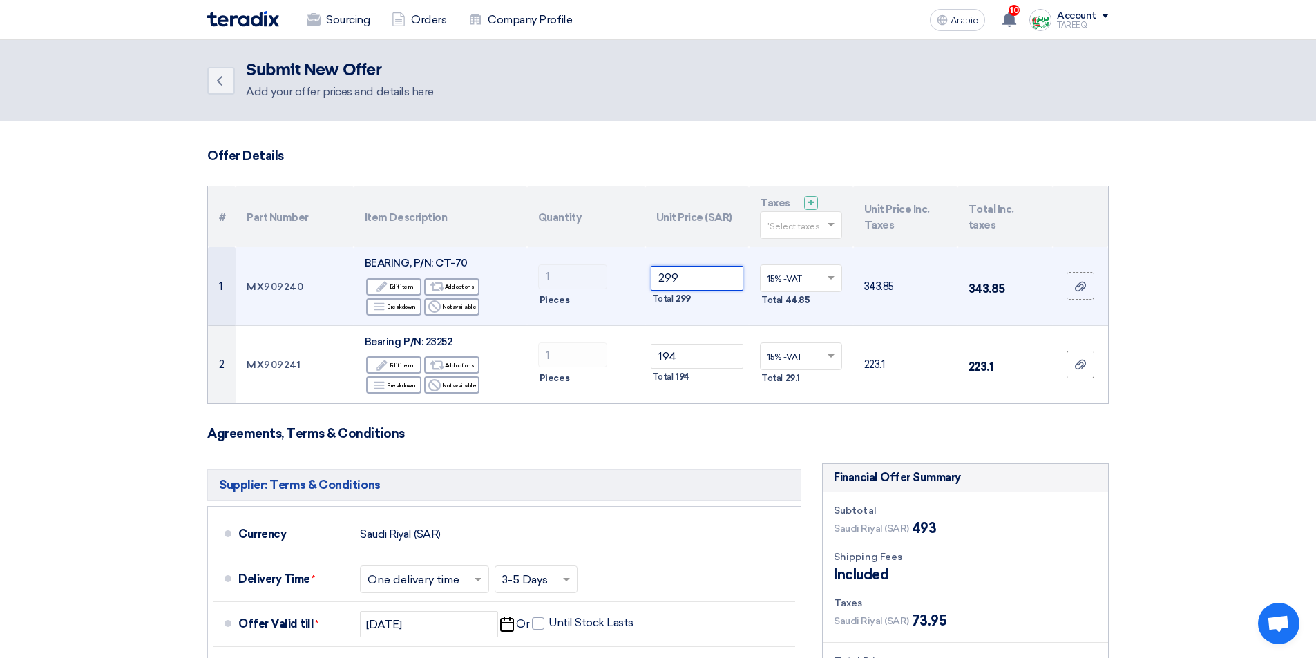
drag, startPoint x: 665, startPoint y: 280, endPoint x: 546, endPoint y: 293, distance: 118.8
click at [546, 294] on tr "1 MX909240 BEARING, P/N: CT-70 Edit Edit item Alternative Add options Breakdown…" at bounding box center [658, 286] width 900 height 78
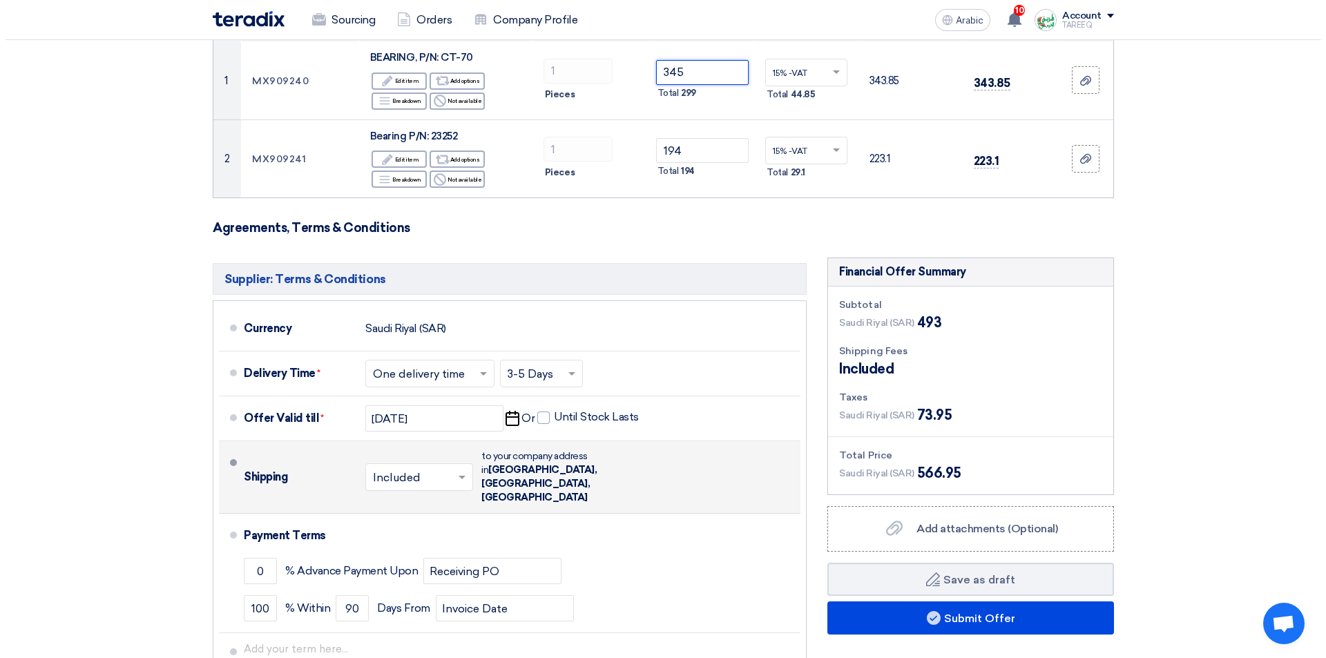
scroll to position [207, 0]
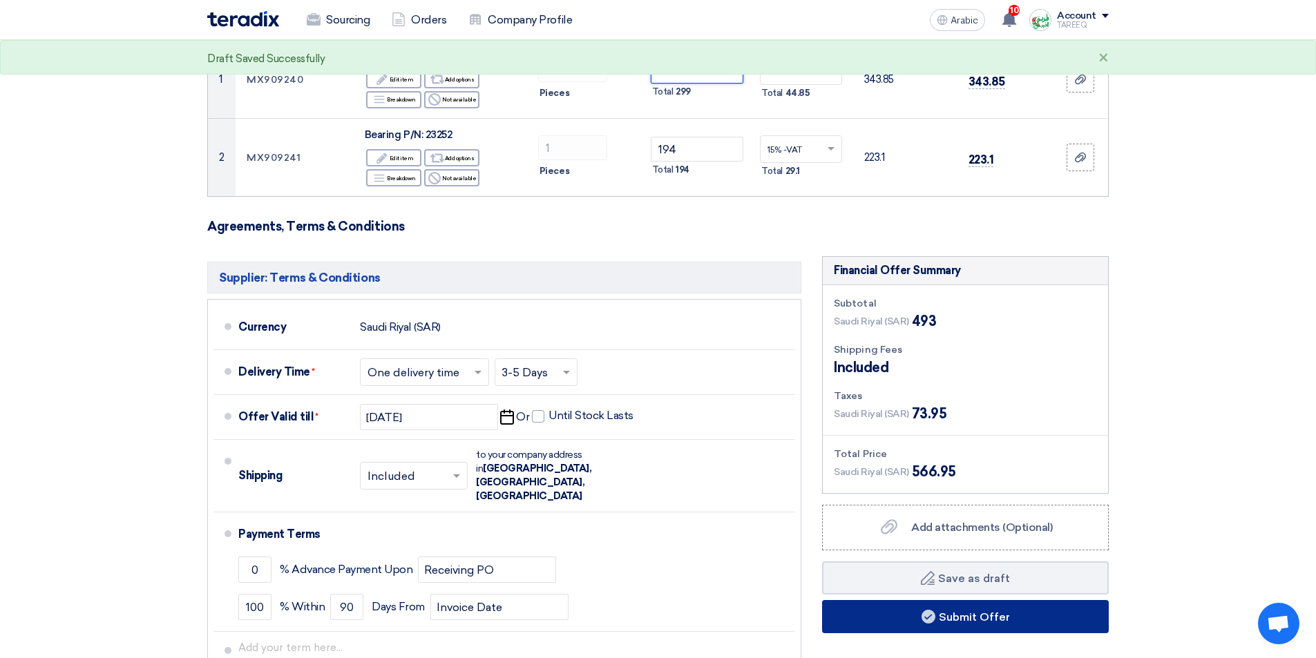
type input "345"
click at [868, 612] on button "Submit Offer" at bounding box center [965, 616] width 287 height 33
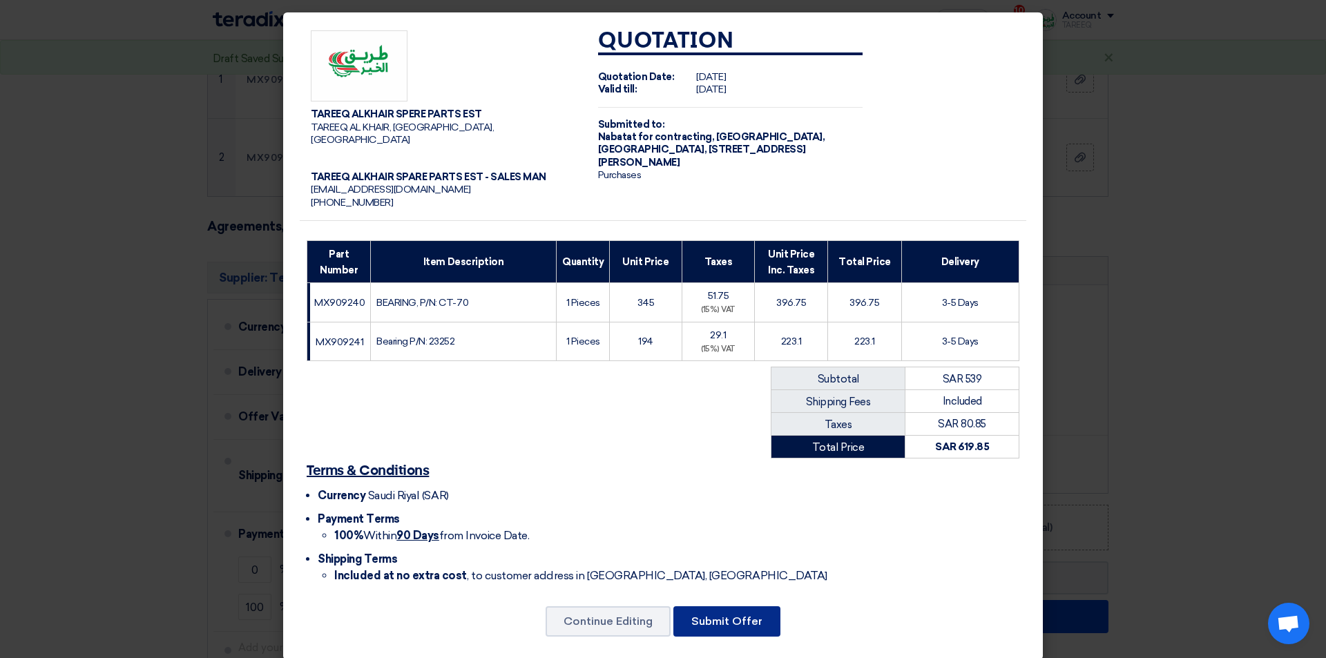
click at [684, 608] on button "Submit Offer" at bounding box center [727, 622] width 107 height 30
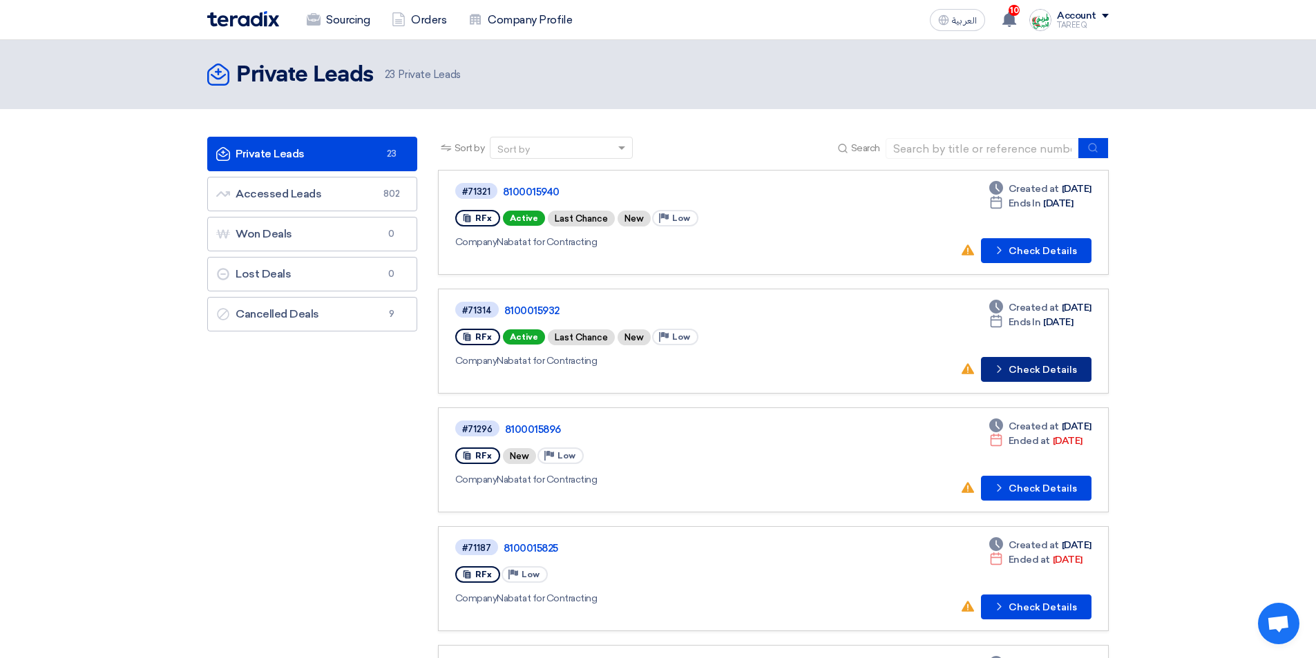
click at [1011, 377] on button "Check details Check Details" at bounding box center [1036, 369] width 111 height 25
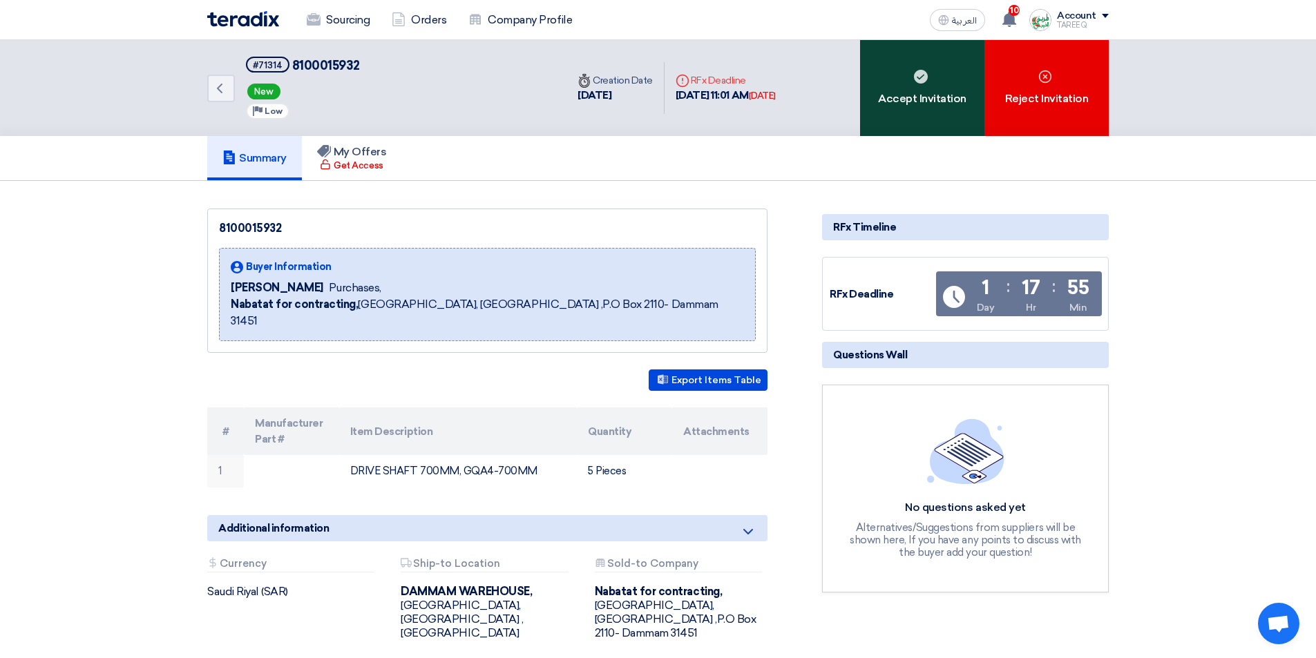
click at [951, 87] on div "Accept Invitation" at bounding box center [922, 88] width 124 height 96
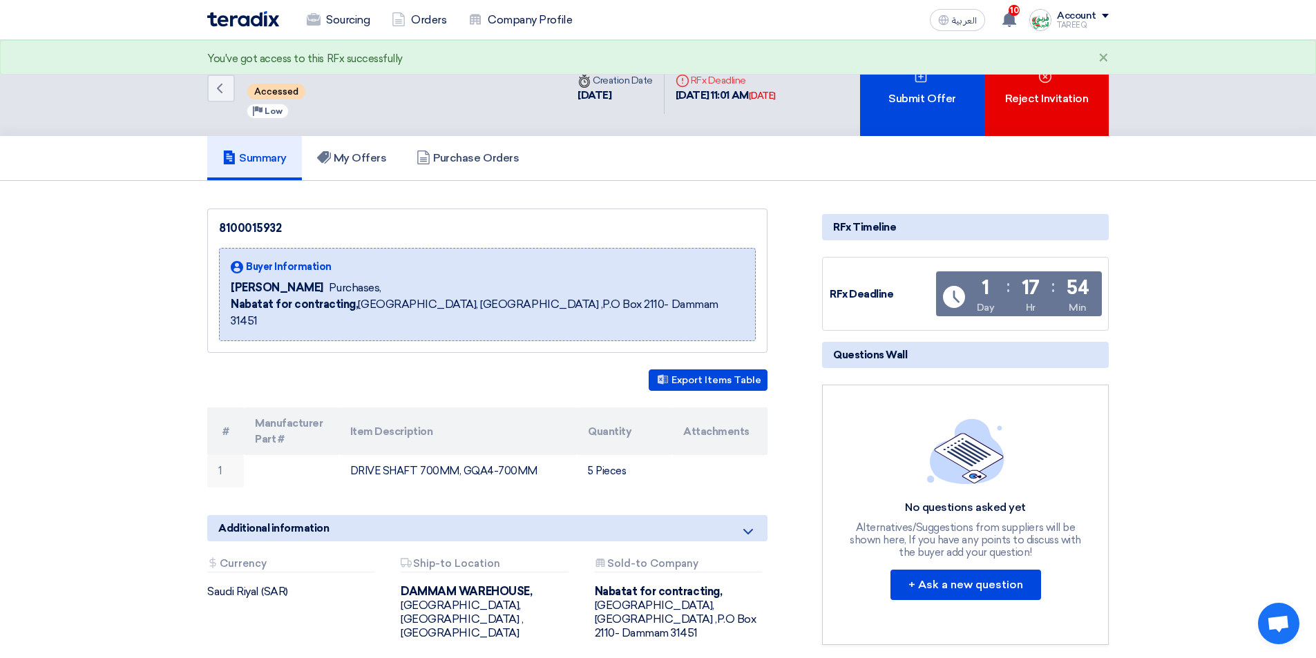
click at [951, 87] on div "Submit Offer" at bounding box center [922, 88] width 124 height 96
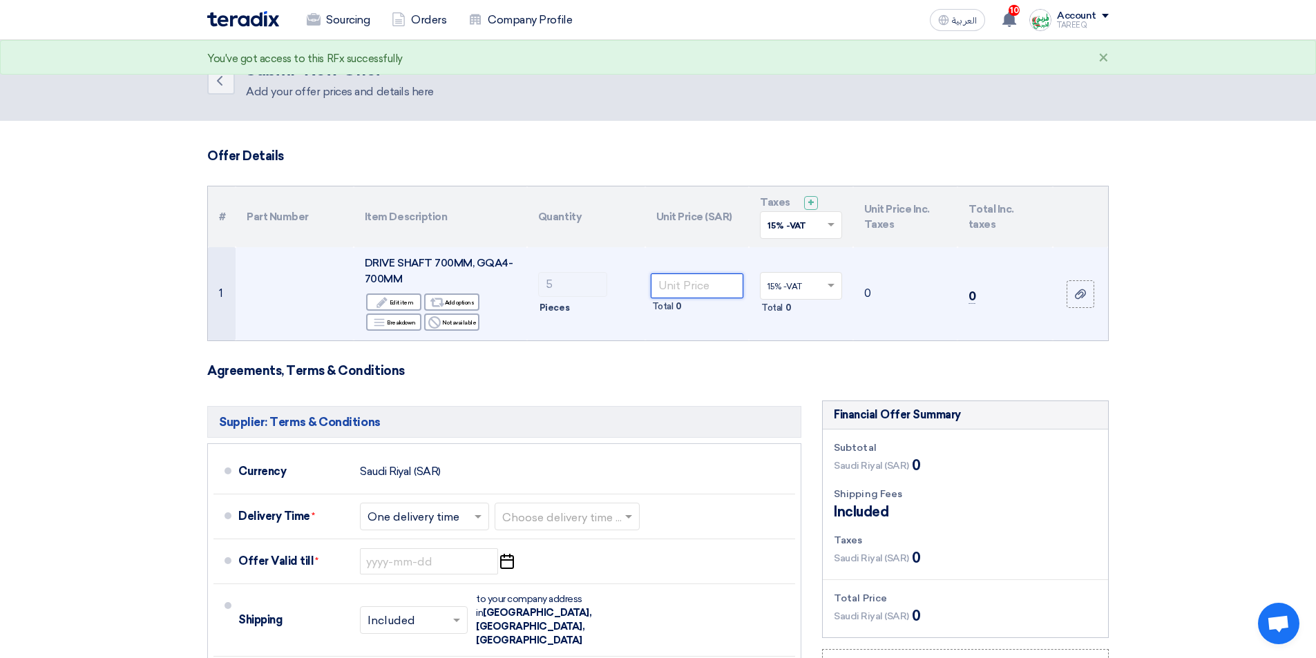
click at [715, 284] on input "number" at bounding box center [697, 286] width 93 height 25
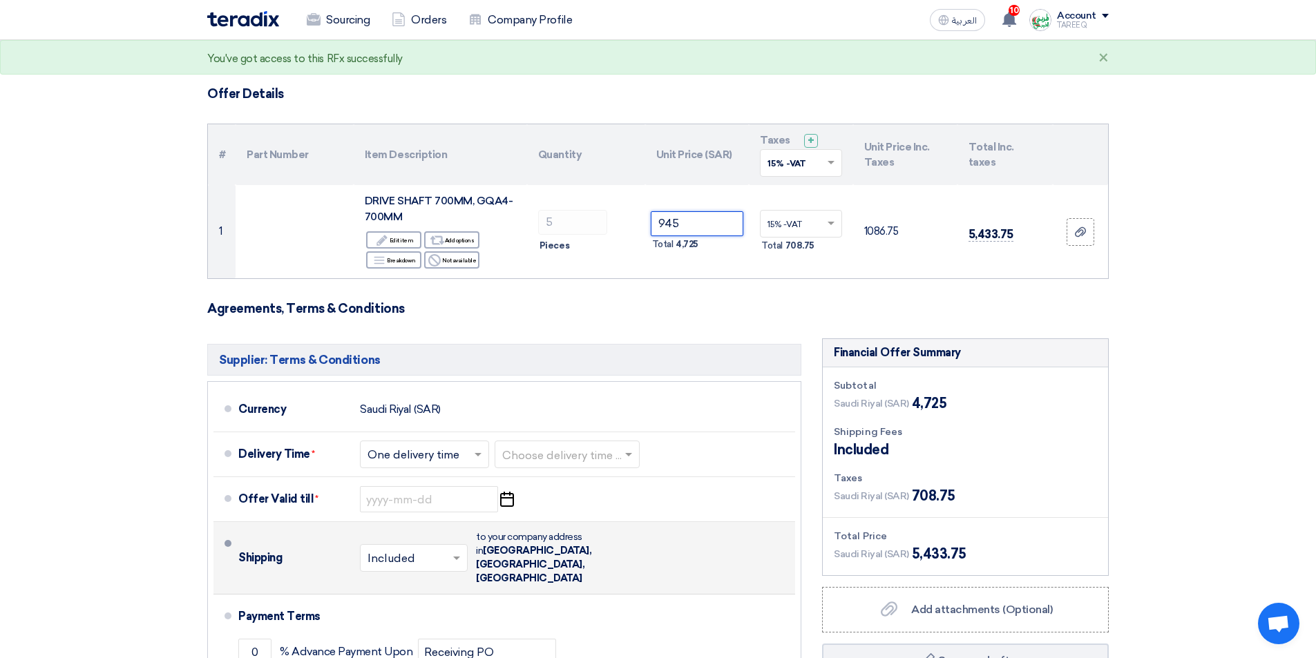
scroll to position [207, 0]
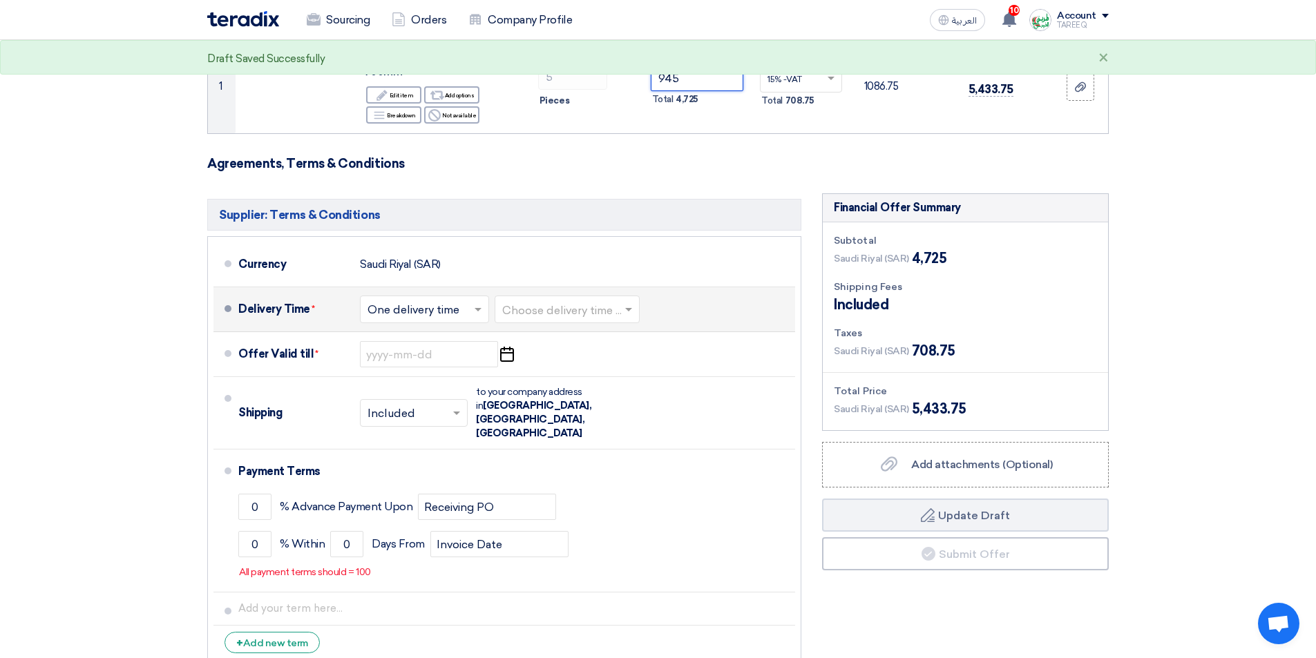
type input "945"
click at [536, 314] on input "text" at bounding box center [567, 311] width 131 height 20
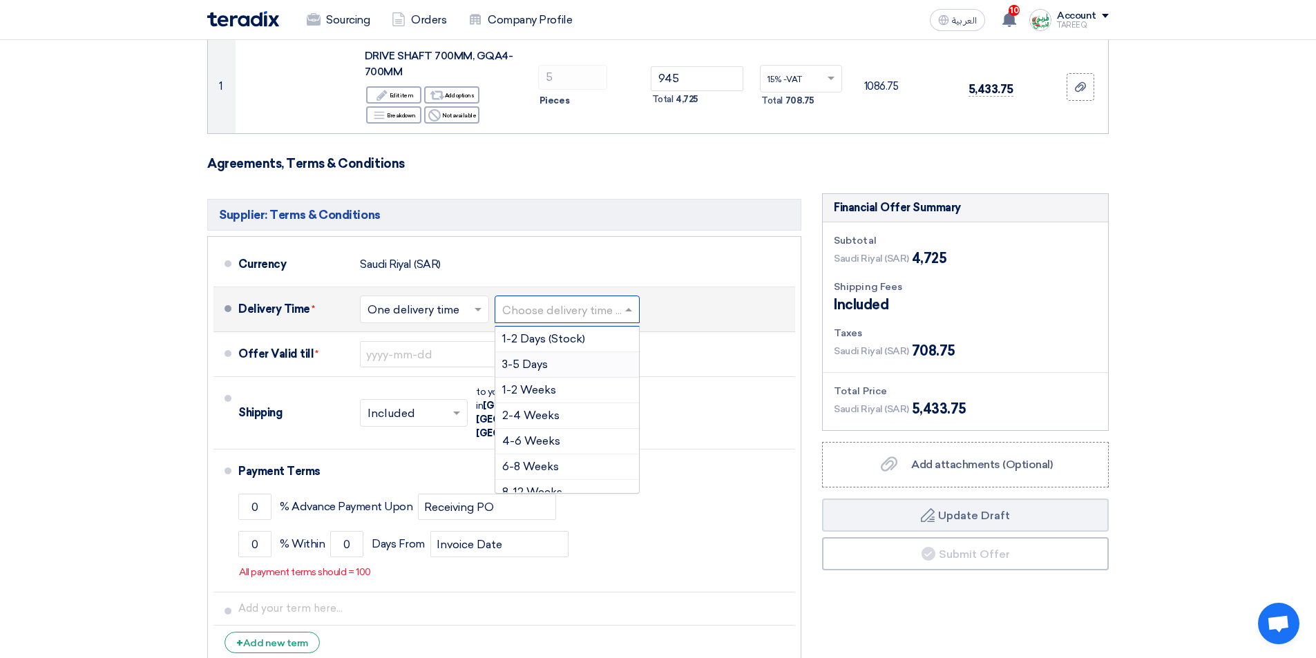
click at [561, 361] on div "3-5 Days" at bounding box center [567, 365] width 144 height 26
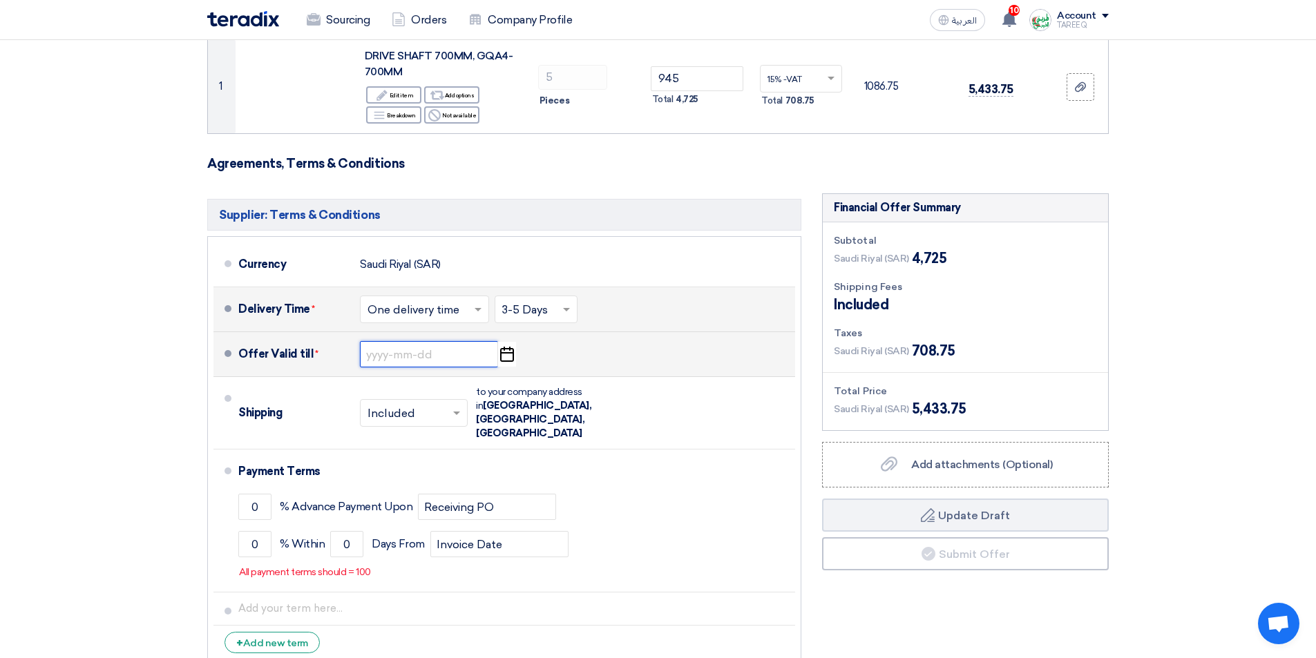
click at [462, 354] on input at bounding box center [429, 354] width 138 height 26
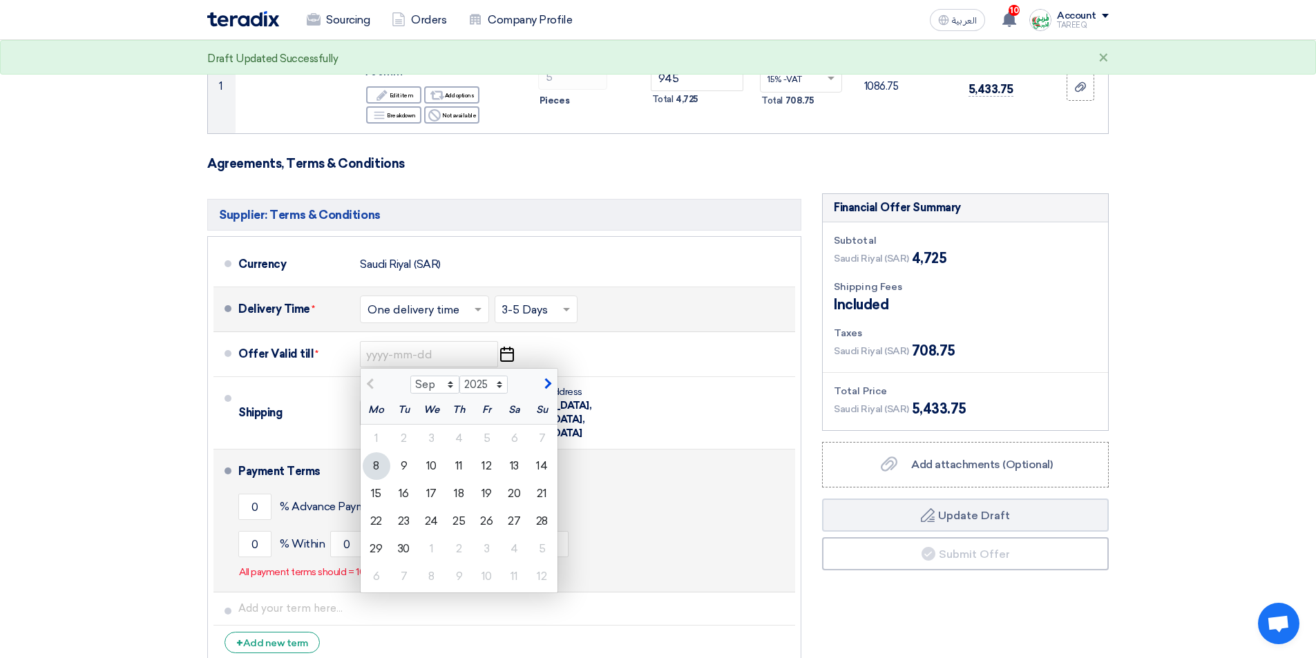
click at [374, 497] on div "15" at bounding box center [377, 494] width 28 height 28
type input "9/15/2025"
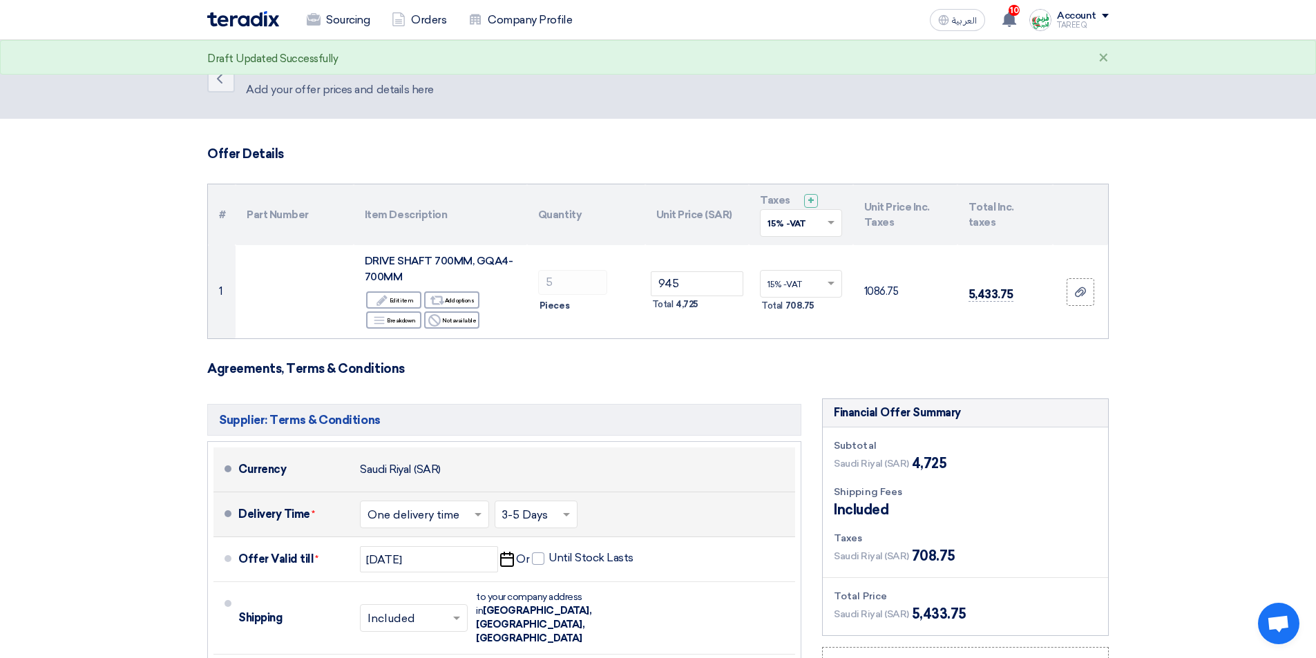
scroll to position [0, 0]
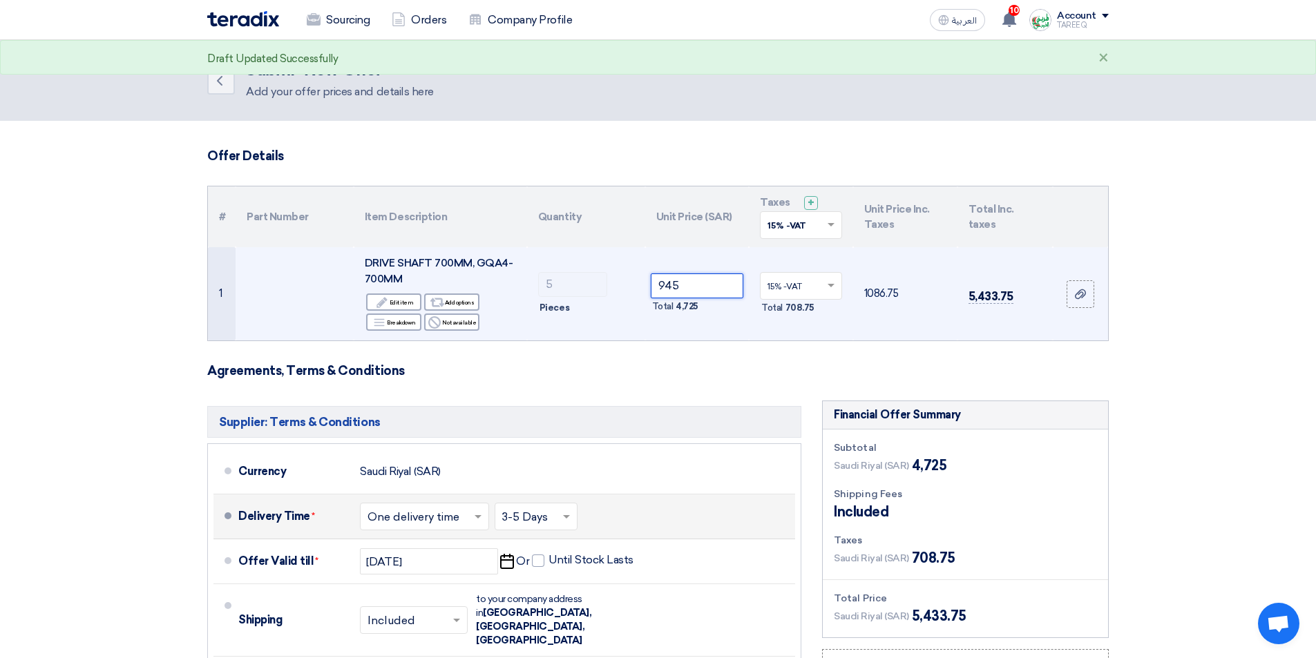
click at [709, 287] on input "945" at bounding box center [697, 286] width 93 height 25
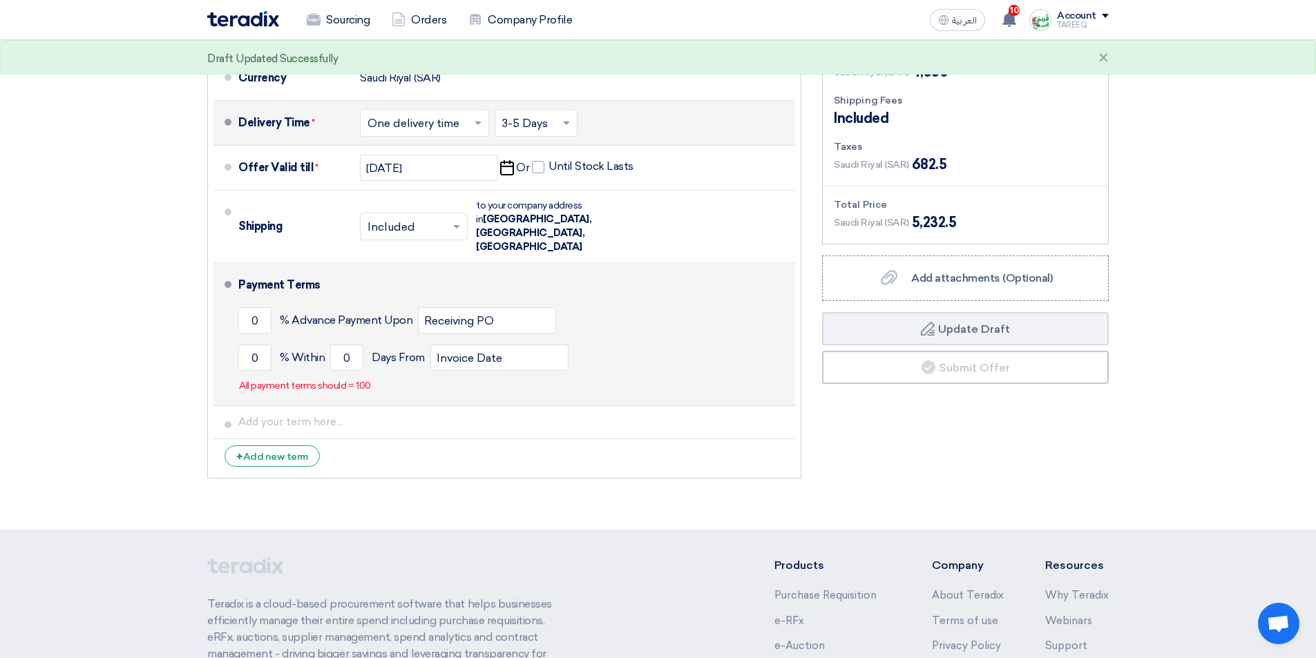
scroll to position [414, 0]
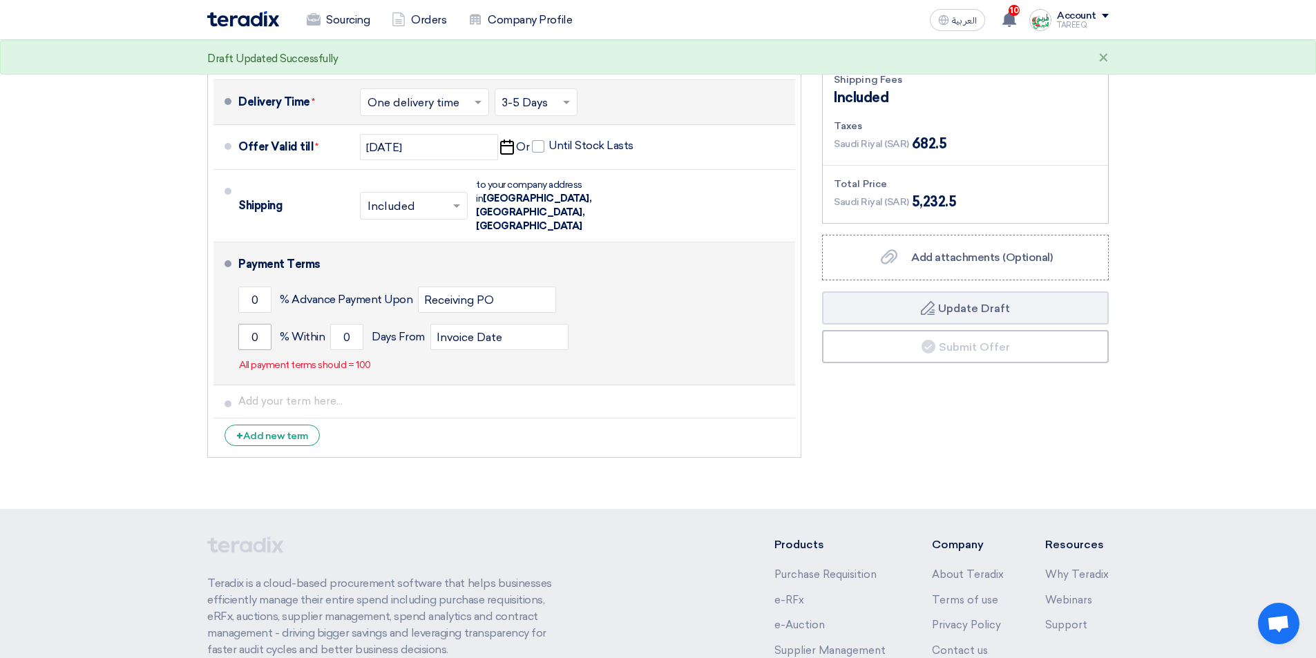
type input "910"
click at [249, 324] on input "0" at bounding box center [254, 337] width 33 height 26
type input "100"
click at [342, 324] on input "0" at bounding box center [346, 337] width 33 height 26
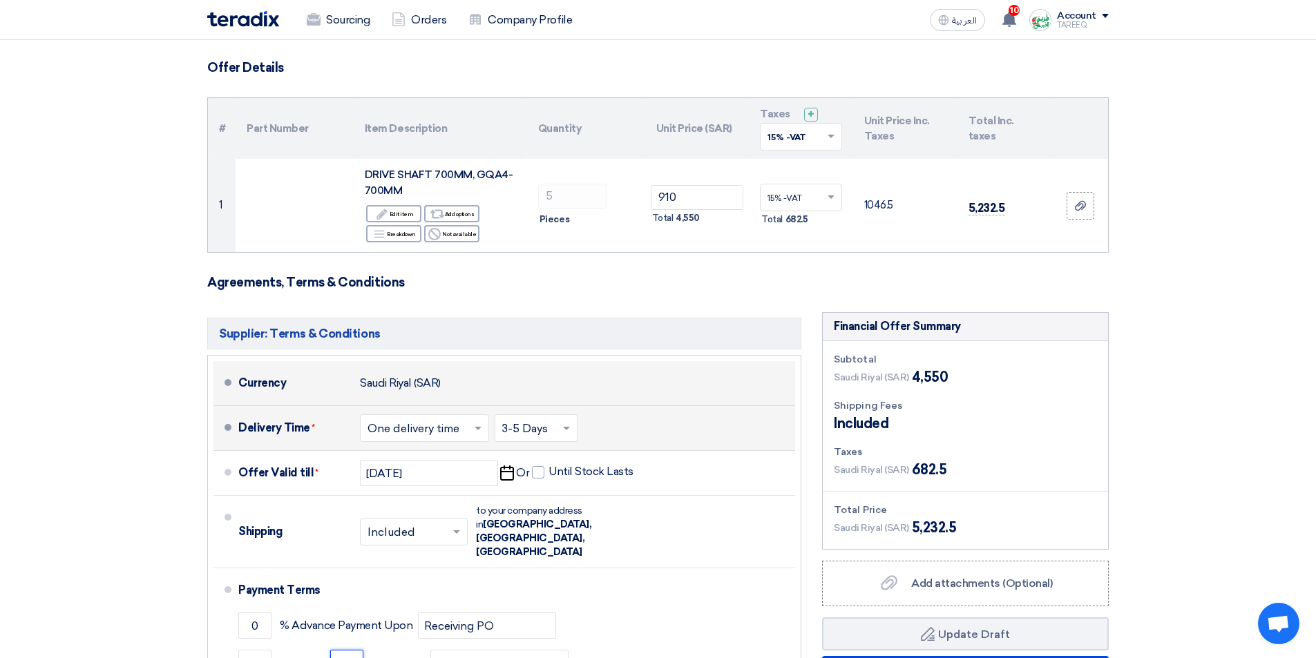
scroll to position [0, 0]
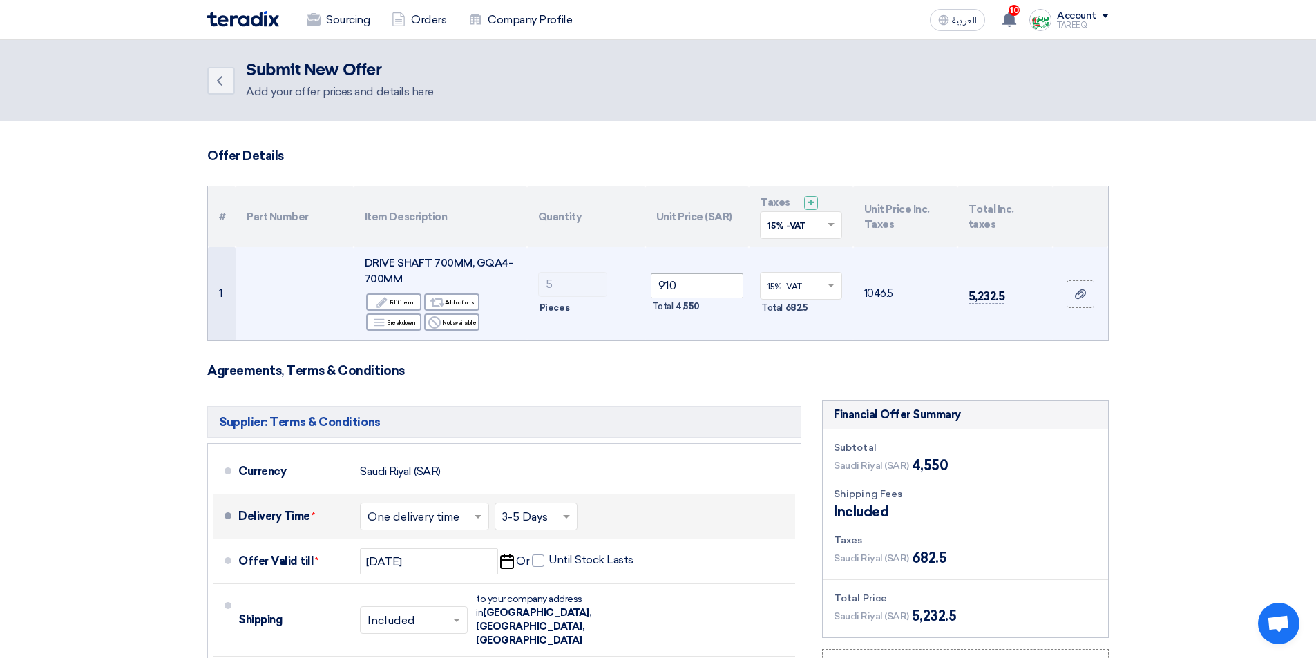
type input "90"
click at [702, 289] on input "910" at bounding box center [697, 286] width 93 height 25
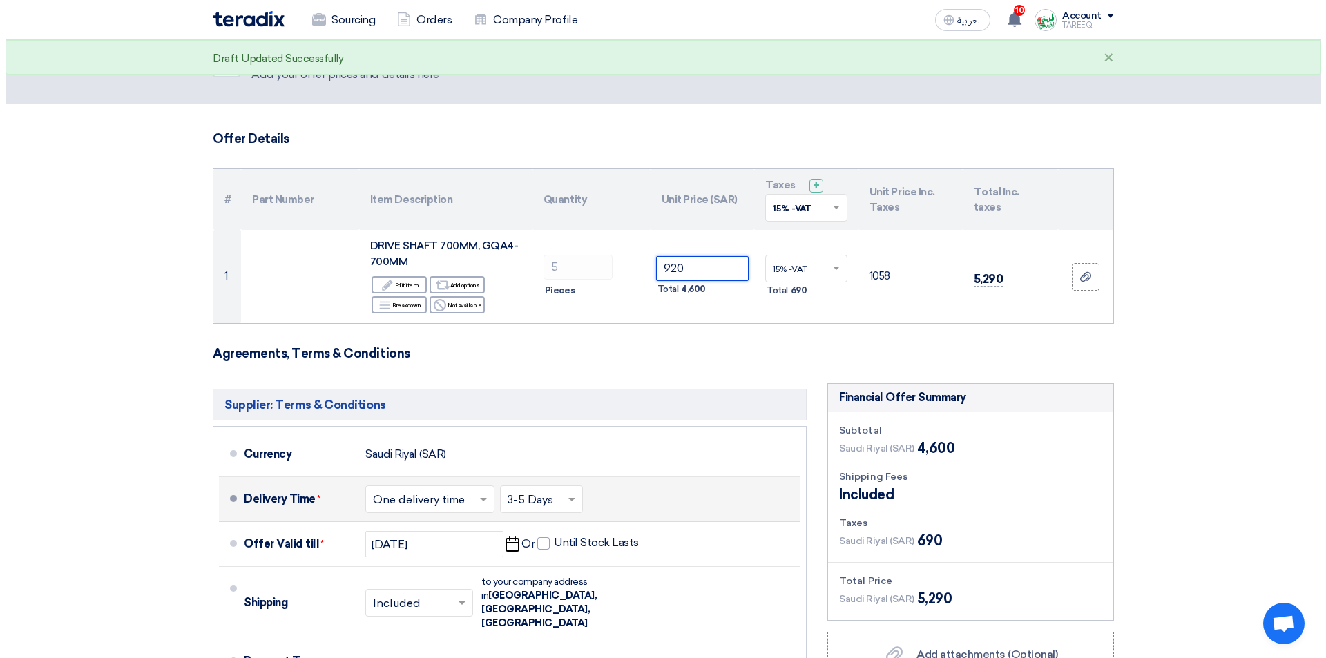
scroll to position [276, 0]
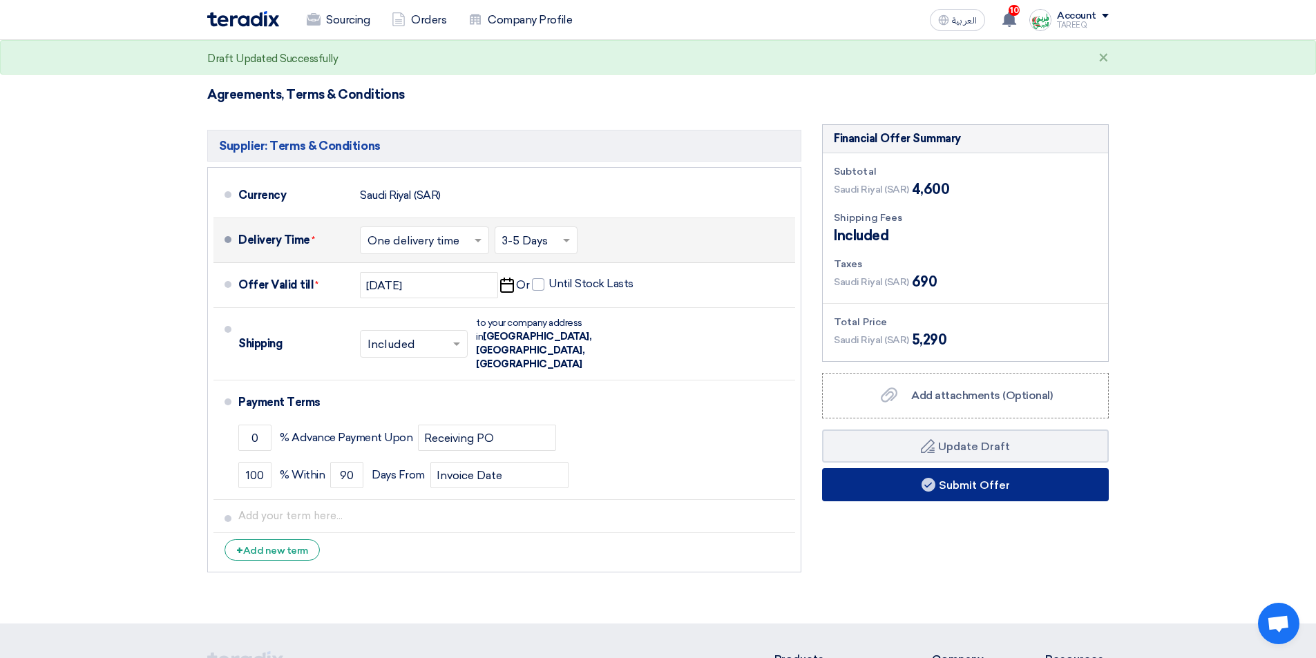
type input "920"
click at [883, 493] on button "Submit Offer" at bounding box center [965, 484] width 287 height 33
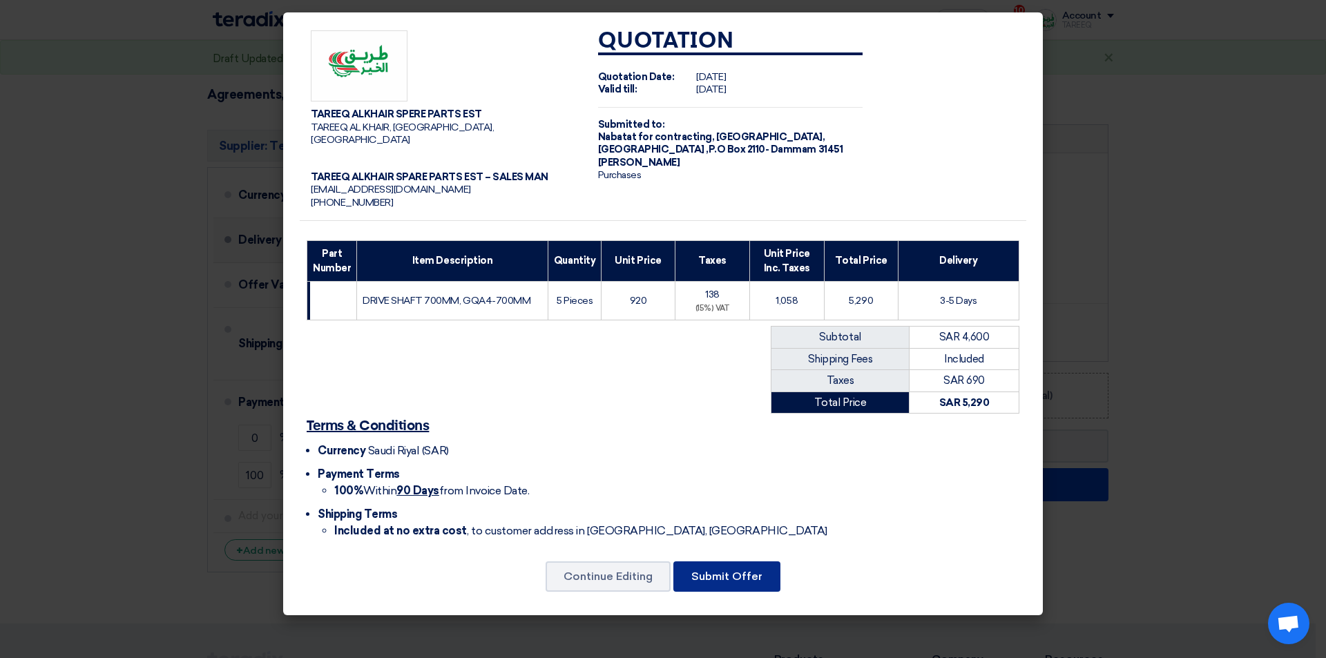
click at [709, 569] on button "Submit Offer" at bounding box center [727, 577] width 107 height 30
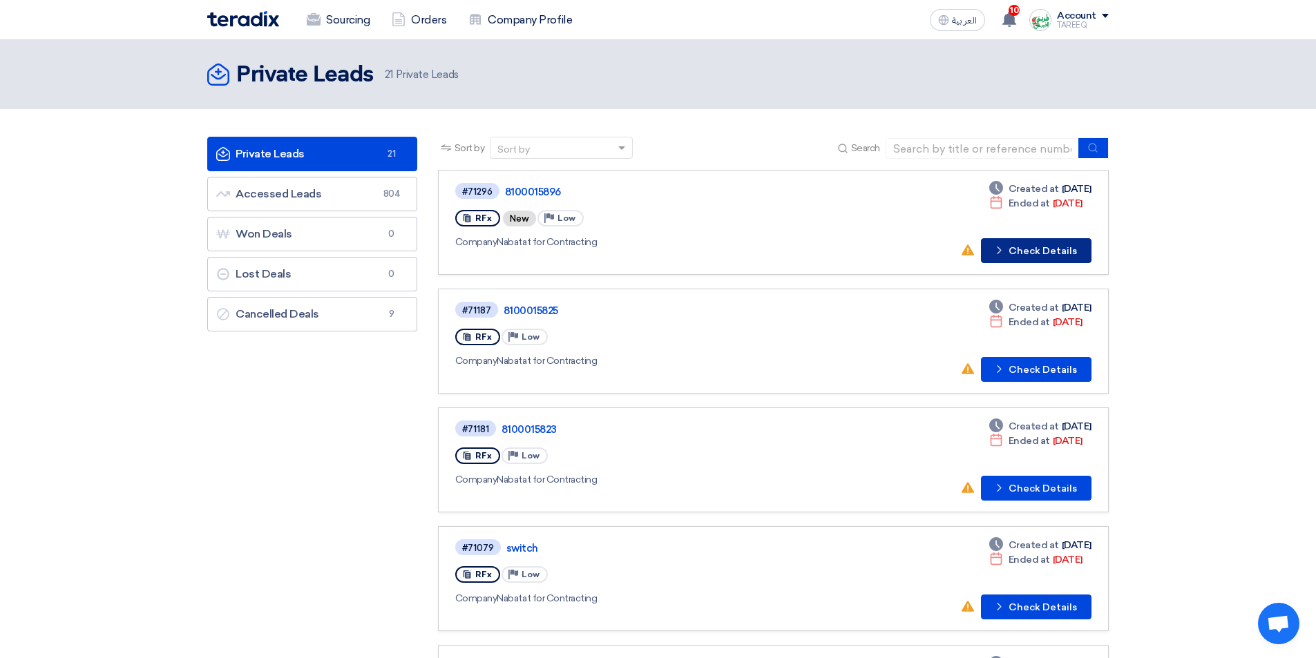
click at [1058, 254] on button "Check details Check Details" at bounding box center [1036, 250] width 111 height 25
